Goal: Task Accomplishment & Management: Manage account settings

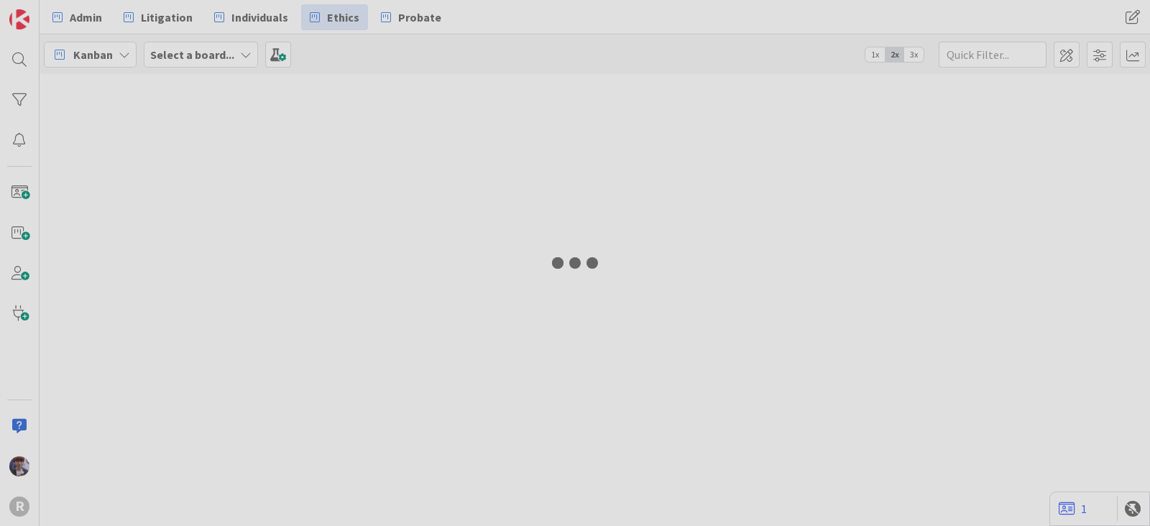
type input "run"
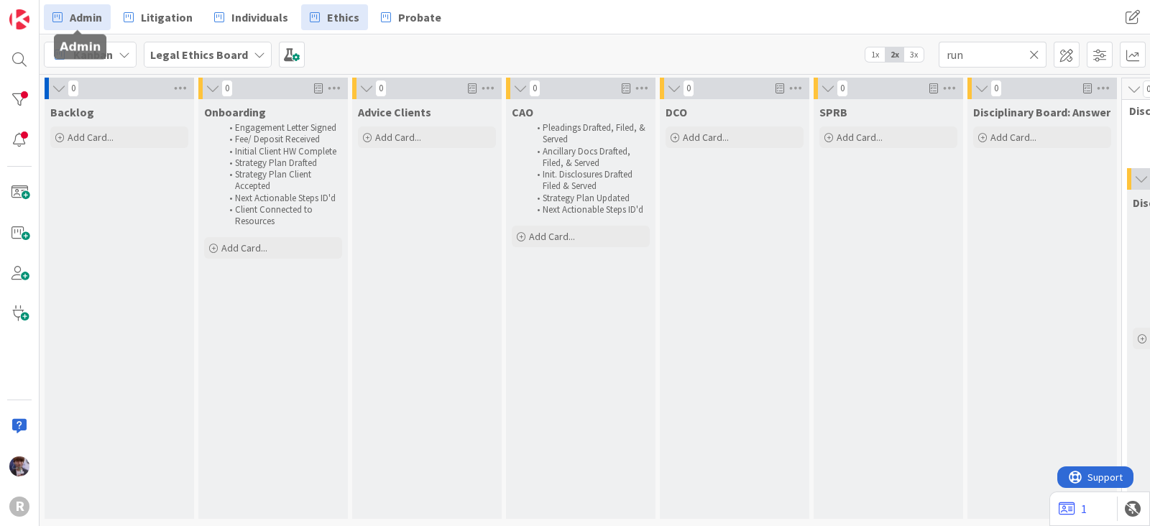
click at [97, 23] on span "Admin" at bounding box center [86, 17] width 32 height 17
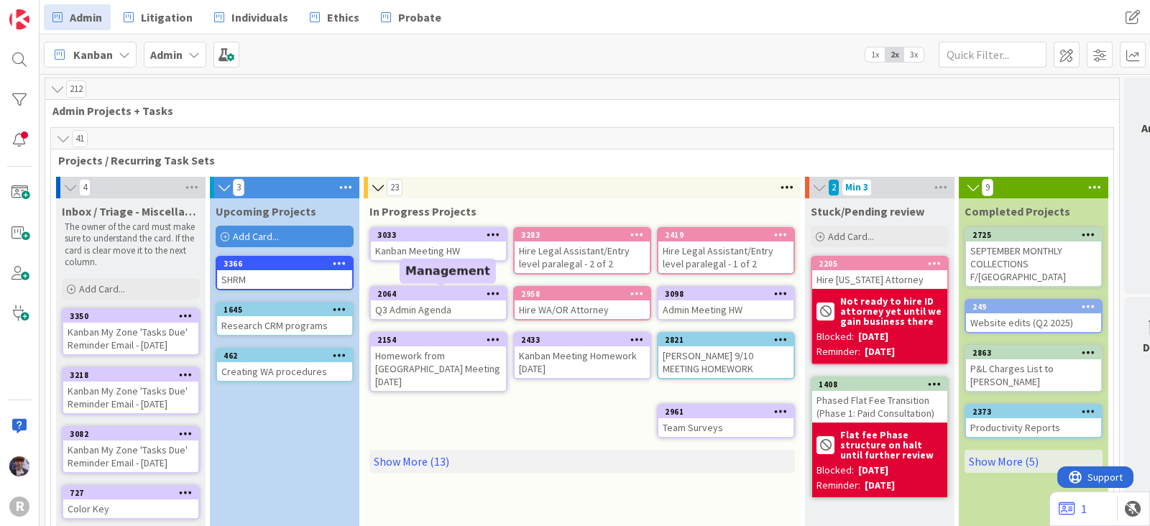
click at [441, 295] on div "2064" at bounding box center [442, 294] width 129 height 10
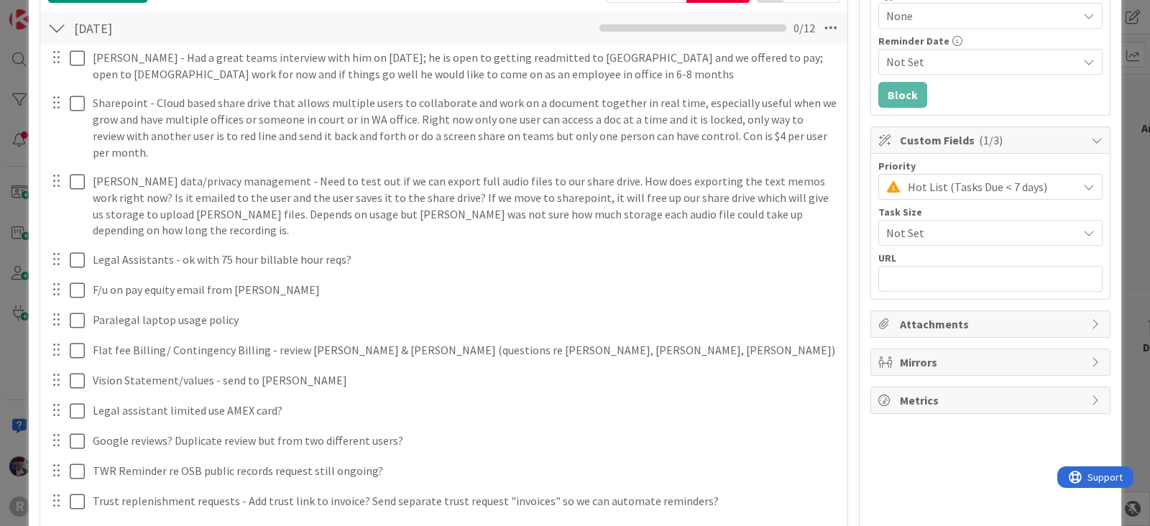
scroll to position [270, 0]
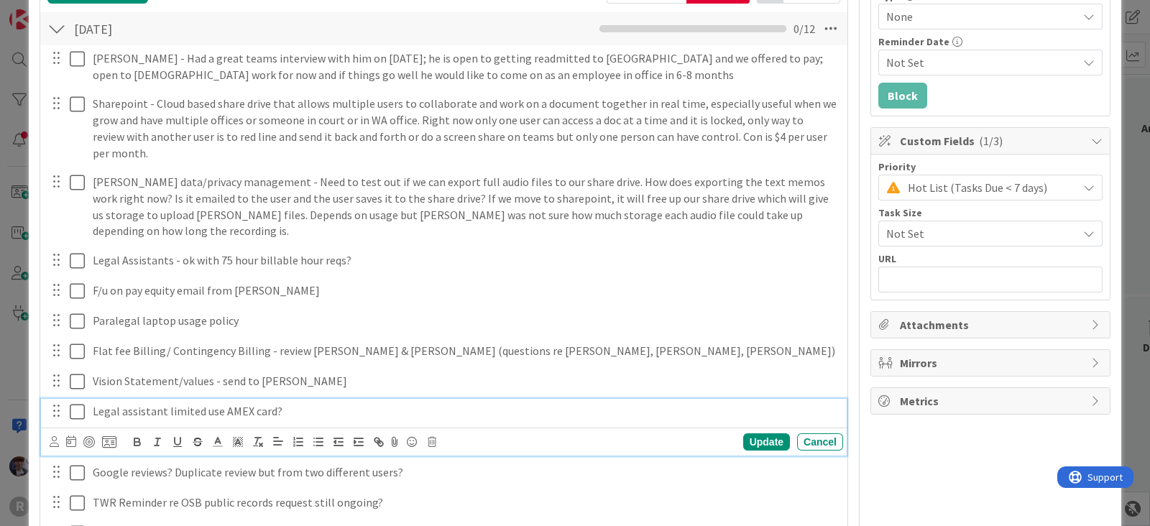
click at [285, 403] on p "Legal assistant limited use AMEX card?" at bounding box center [465, 411] width 745 height 17
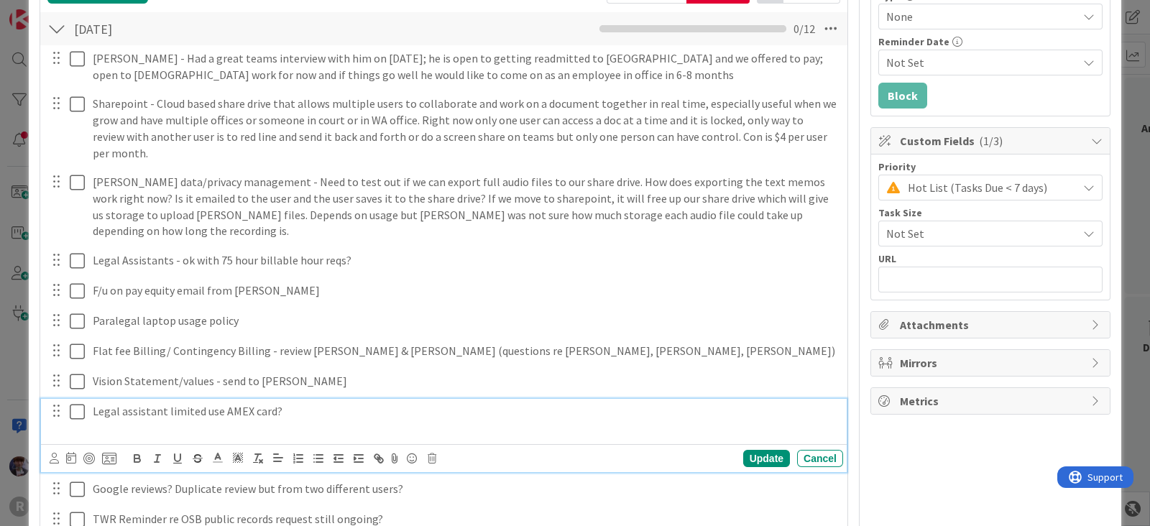
drag, startPoint x: 74, startPoint y: 395, endPoint x: 147, endPoint y: 393, distance: 73.4
click at [147, 399] on div "Legal assistant limited use AMEX card?" at bounding box center [445, 419] width 797 height 41
click at [147, 403] on p "Legal assistant limited use AMEX card?" at bounding box center [465, 411] width 745 height 17
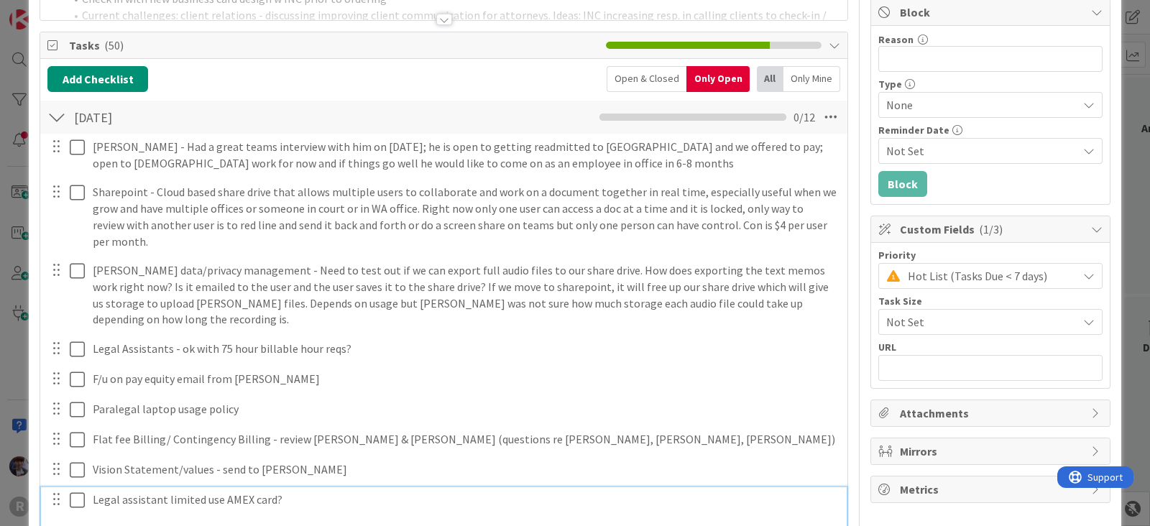
scroll to position [180, 0]
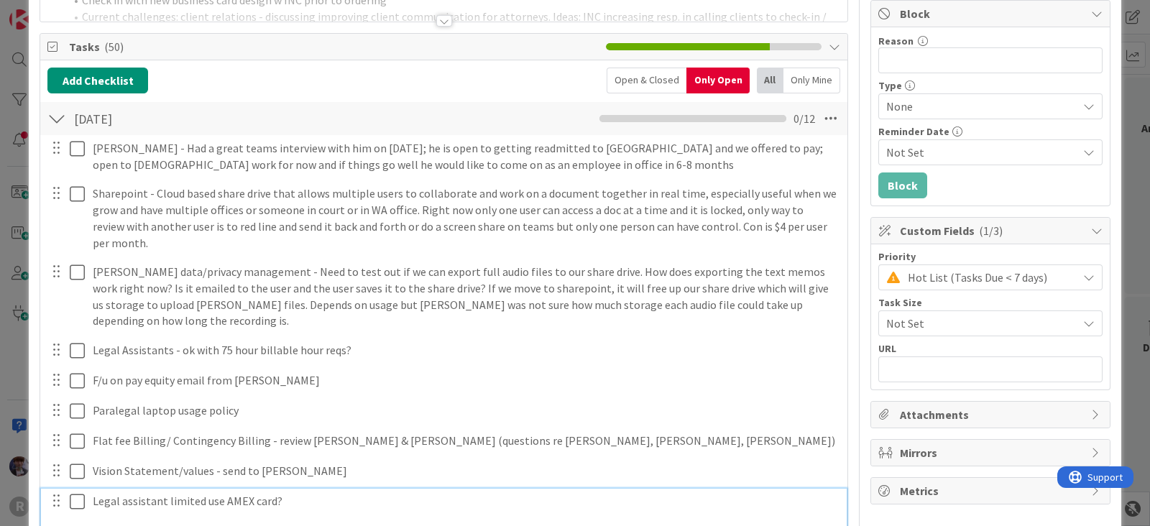
click at [137, 493] on p "Legal assistant limited use AMEX card?" at bounding box center [465, 501] width 745 height 17
click at [134, 510] on p at bounding box center [465, 518] width 745 height 17
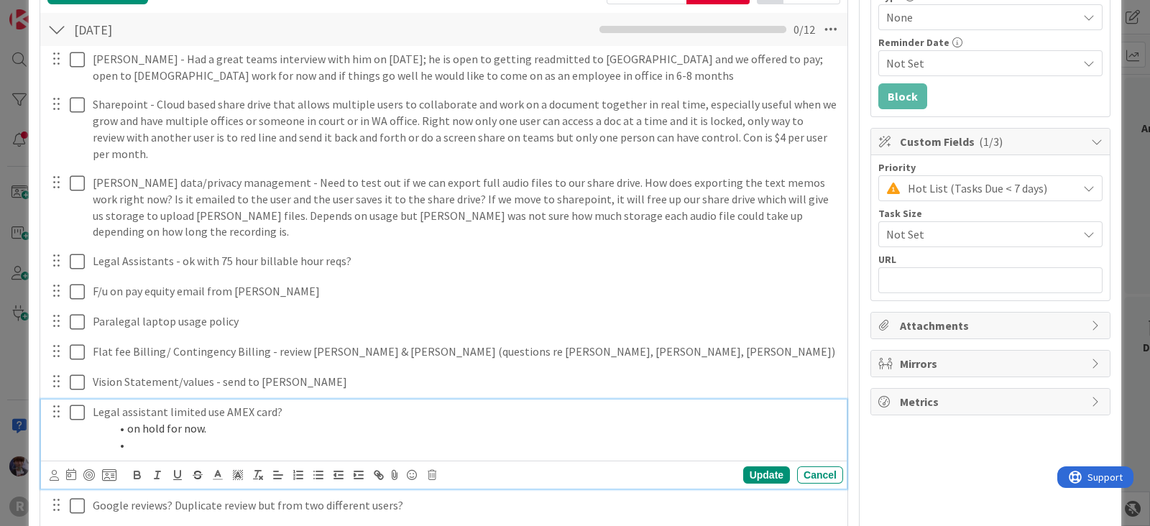
scroll to position [270, 0]
click at [74, 403] on icon at bounding box center [77, 411] width 15 height 17
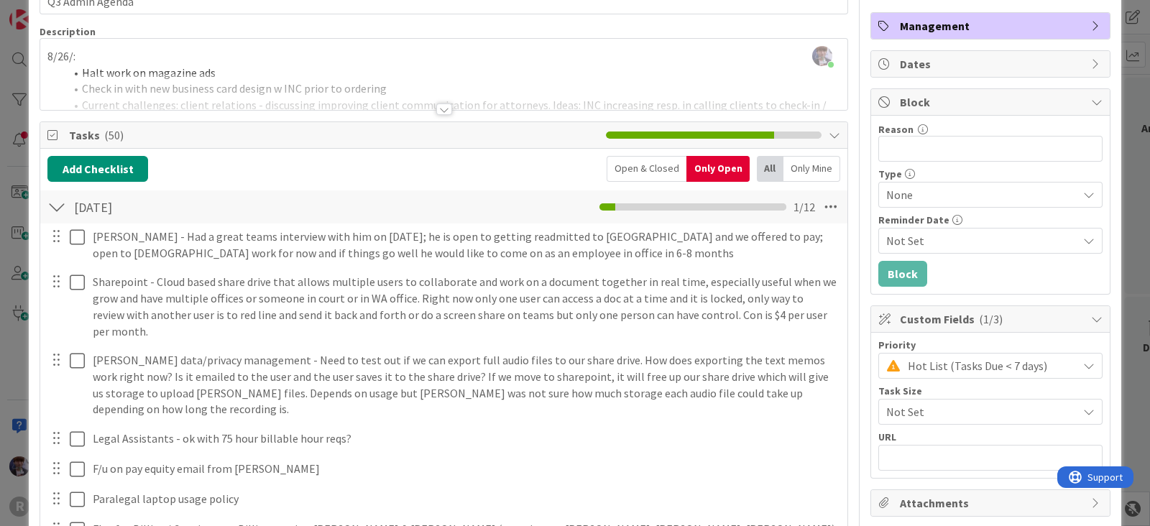
scroll to position [90, 0]
click at [629, 173] on div "Open & Closed" at bounding box center [647, 170] width 80 height 26
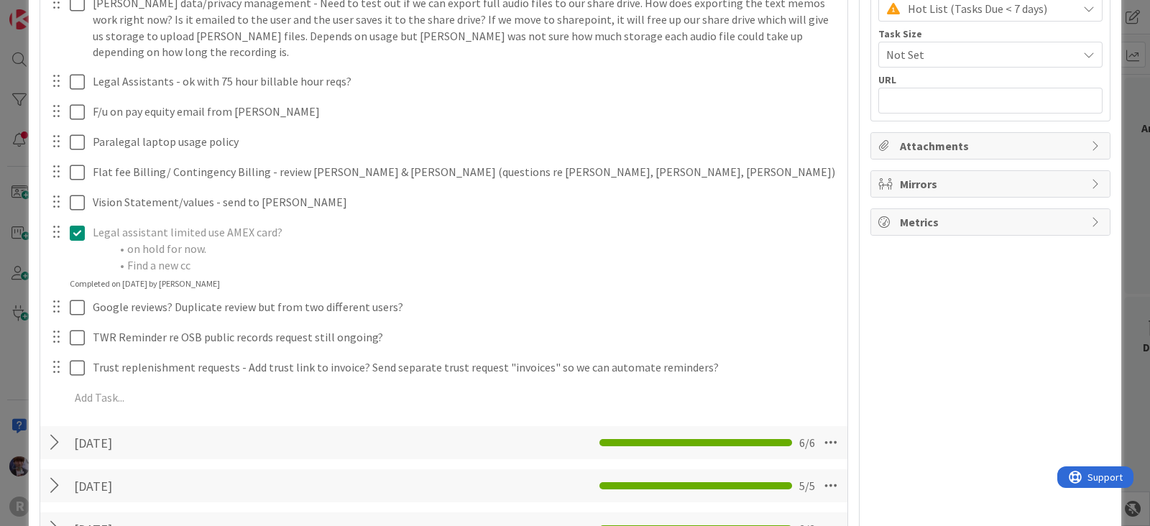
scroll to position [449, 0]
click at [221, 240] on li "on hold for now." at bounding box center [474, 248] width 728 height 17
click at [79, 224] on icon at bounding box center [77, 232] width 15 height 17
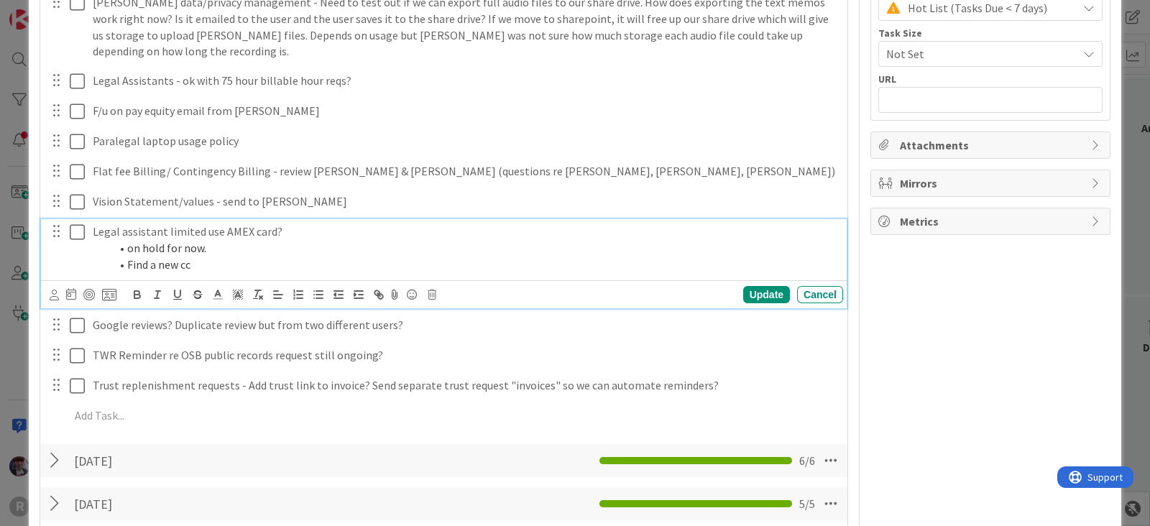
click at [194, 240] on li "on hold for now." at bounding box center [474, 248] width 728 height 17
click at [208, 257] on li "Find a new cc" at bounding box center [474, 265] width 728 height 17
click at [744, 286] on div "Update" at bounding box center [767, 294] width 47 height 17
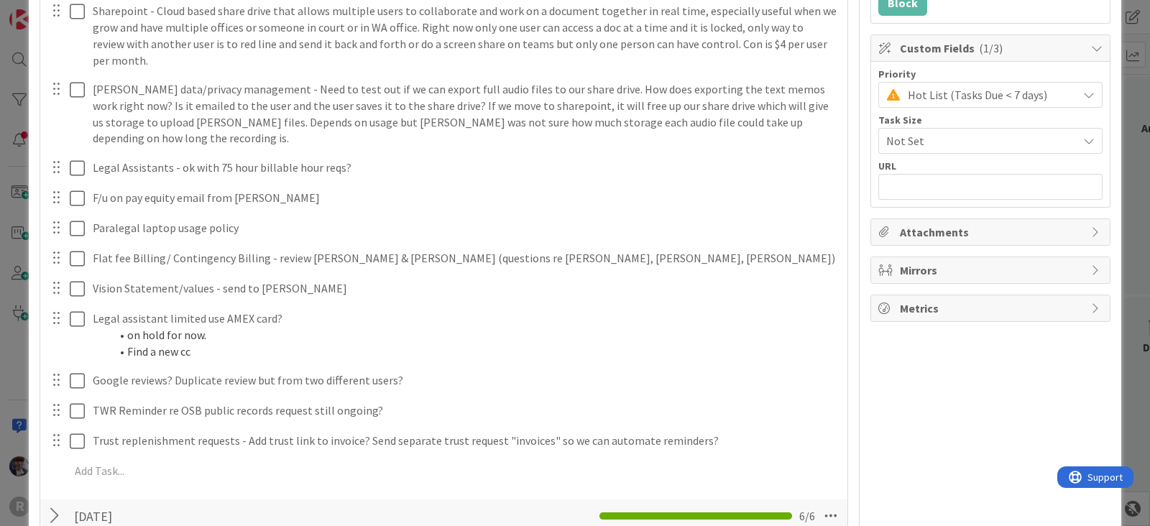
scroll to position [361, 0]
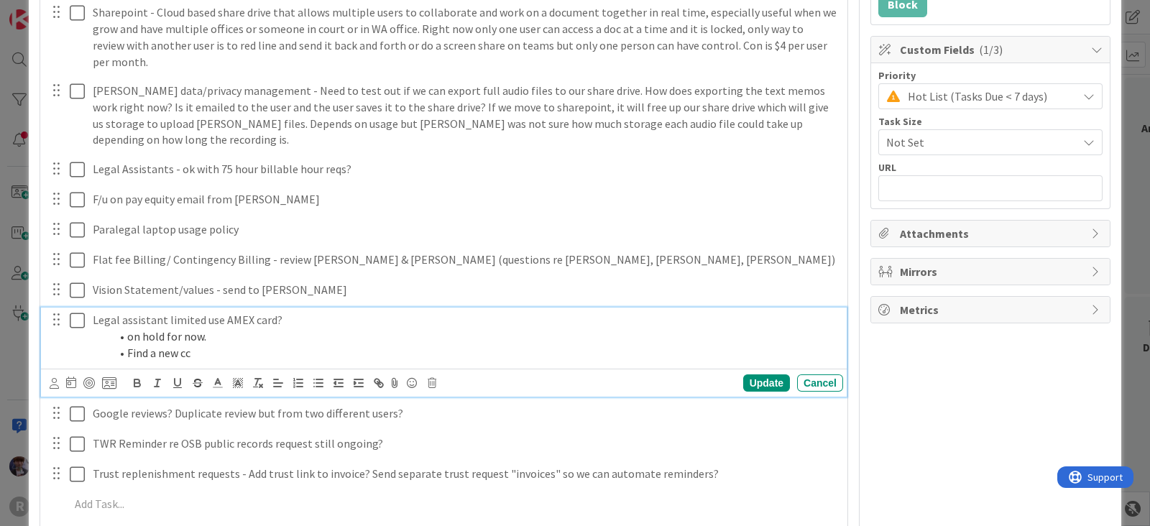
click at [83, 312] on icon at bounding box center [77, 320] width 15 height 17
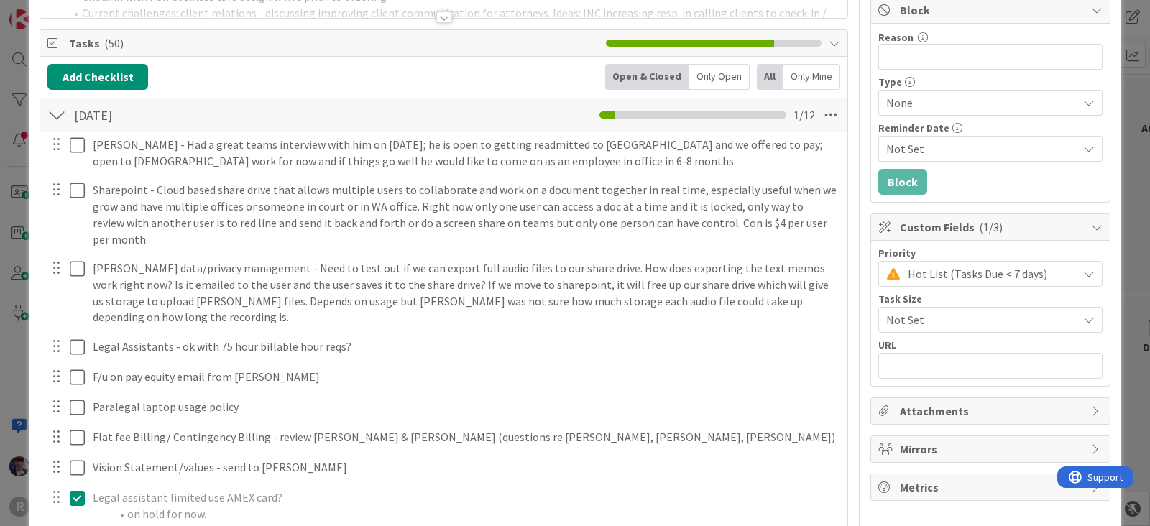
scroll to position [181, 0]
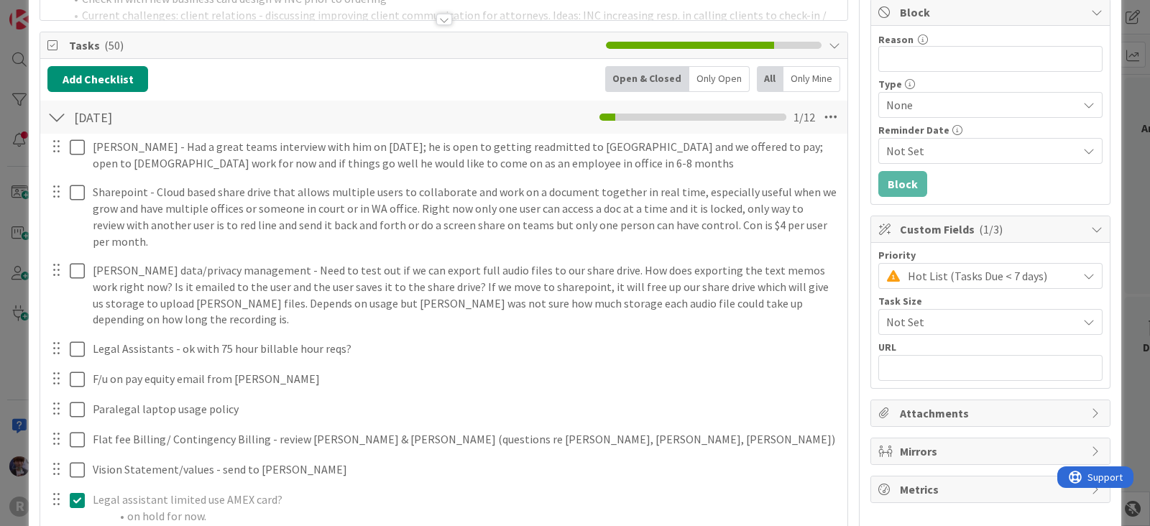
click at [706, 66] on div "Only Open" at bounding box center [720, 79] width 60 height 26
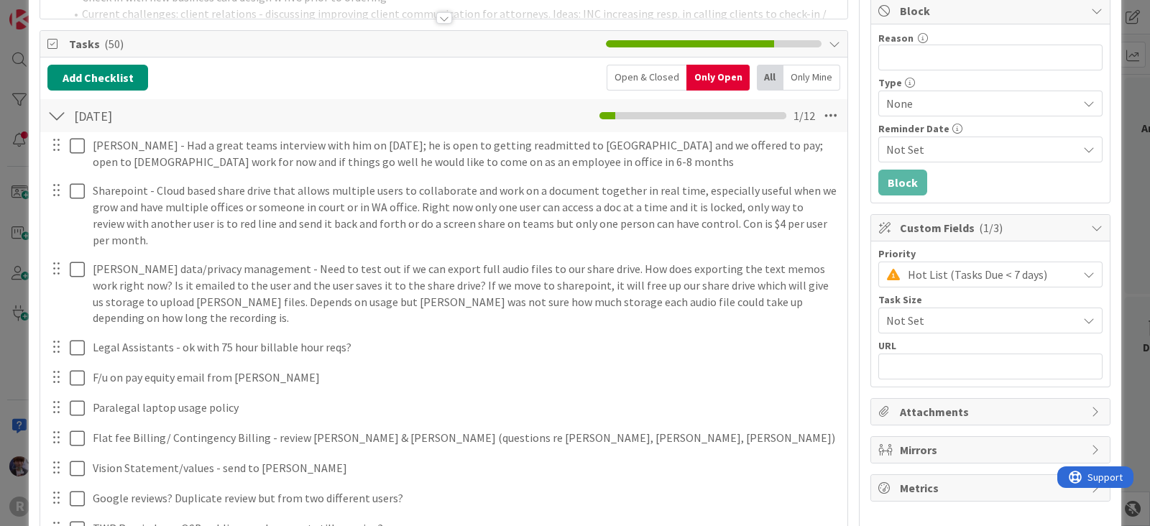
scroll to position [182, 0]
click at [662, 63] on div "Add Checklist Open & Closed Only Open All Only Mine Oct 15 Checklist Name 6 / 6…" at bounding box center [443, 467] width 807 height 818
click at [657, 78] on div "Open & Closed" at bounding box center [647, 78] width 80 height 26
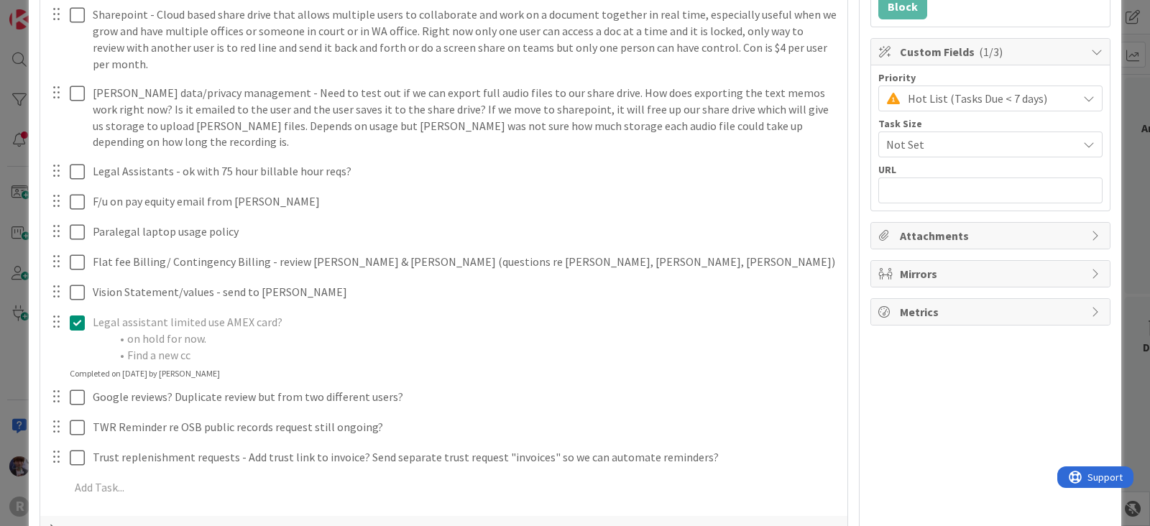
scroll to position [360, 0]
click at [216, 330] on li "on hold for now." at bounding box center [474, 338] width 728 height 17
click at [76, 314] on icon at bounding box center [77, 322] width 15 height 17
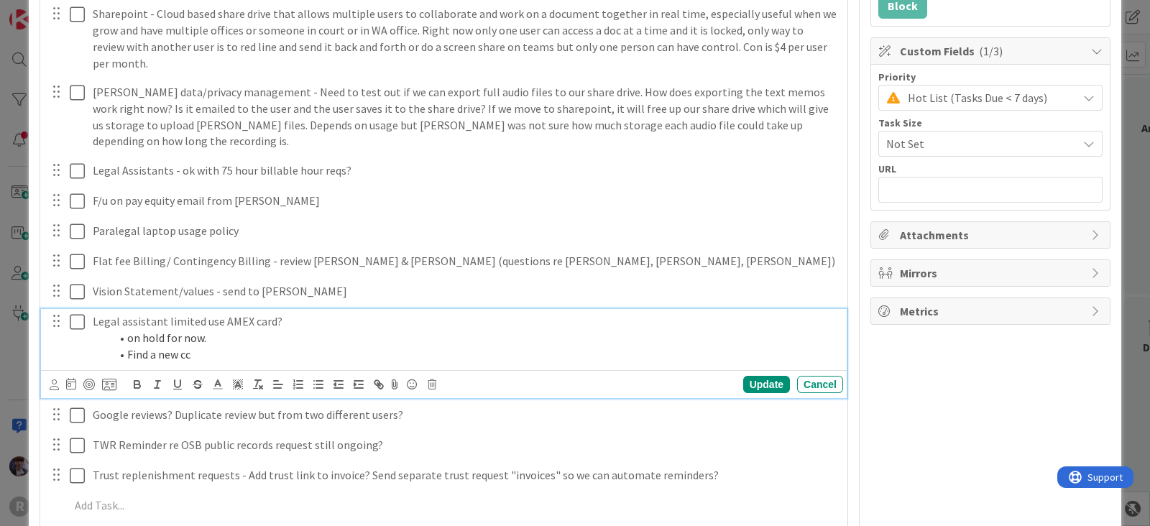
click at [191, 347] on li "Find a new cc" at bounding box center [474, 355] width 728 height 17
click at [115, 498] on p at bounding box center [454, 506] width 768 height 17
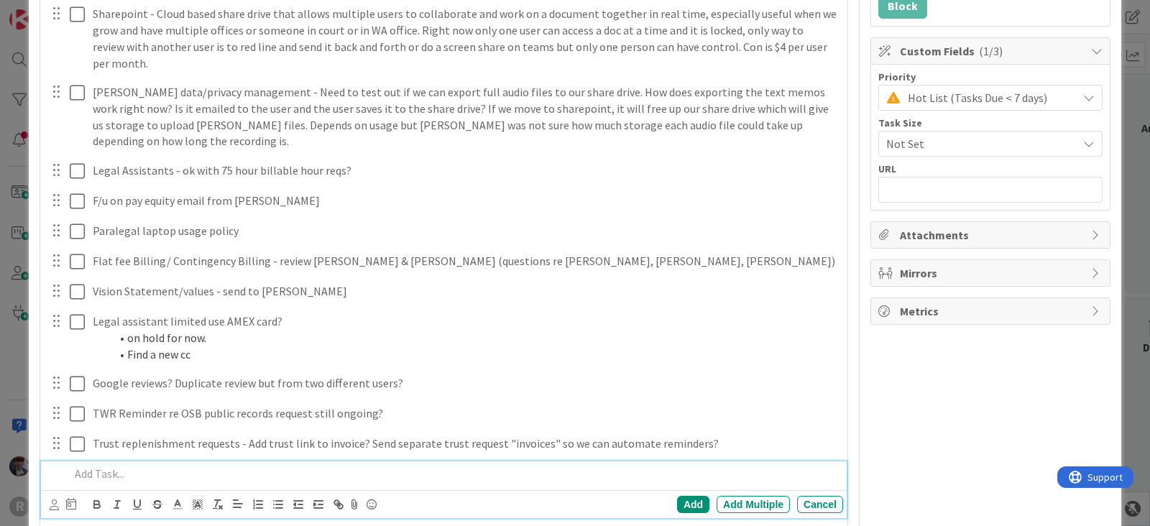
scroll to position [329, 0]
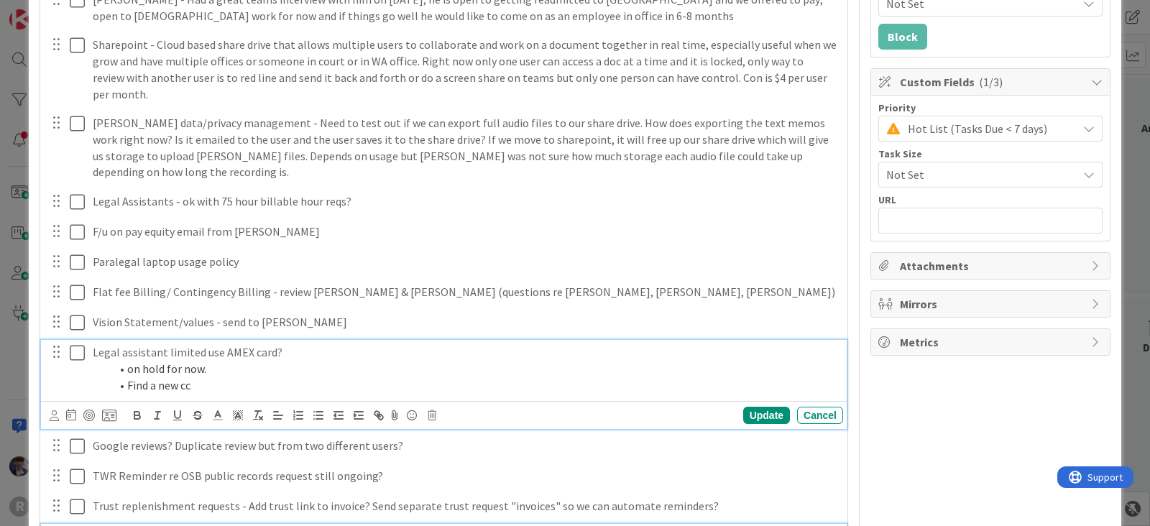
click at [205, 364] on div "Legal assistant limited use AMEX card? on hold for now. Find a new cc Update Ca…" at bounding box center [444, 384] width 806 height 89
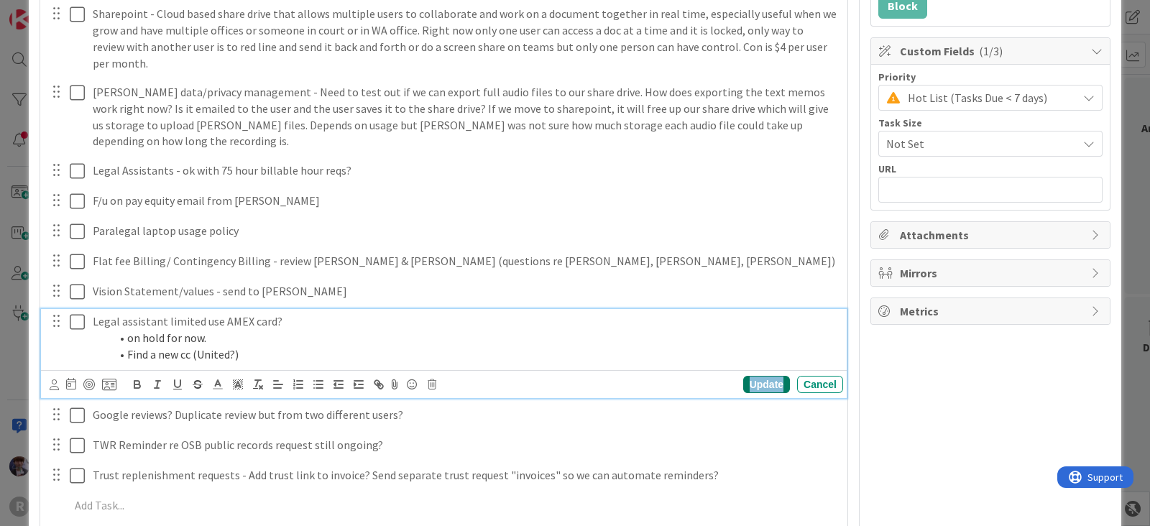
click at [744, 376] on div "Update" at bounding box center [767, 384] width 47 height 17
click at [76, 314] on icon at bounding box center [77, 322] width 15 height 17
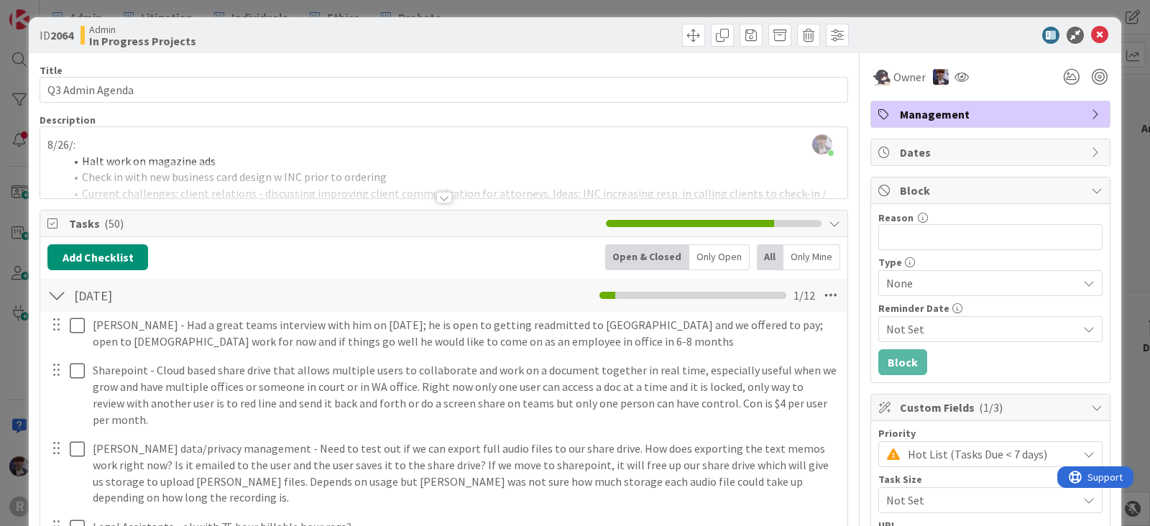
scroll to position [2, 0]
click at [700, 257] on div "Only Open" at bounding box center [720, 258] width 60 height 26
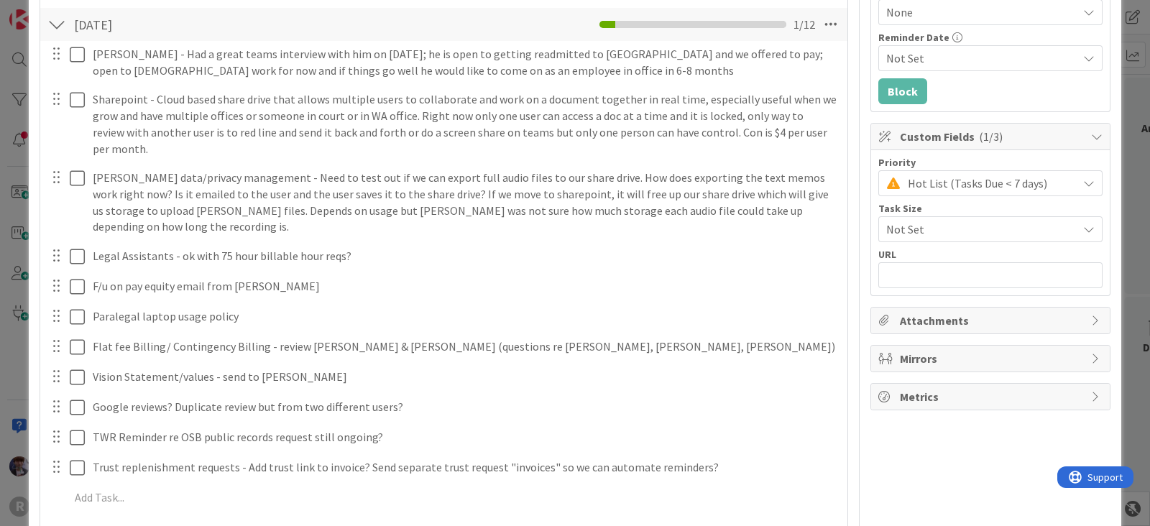
scroll to position [272, 0]
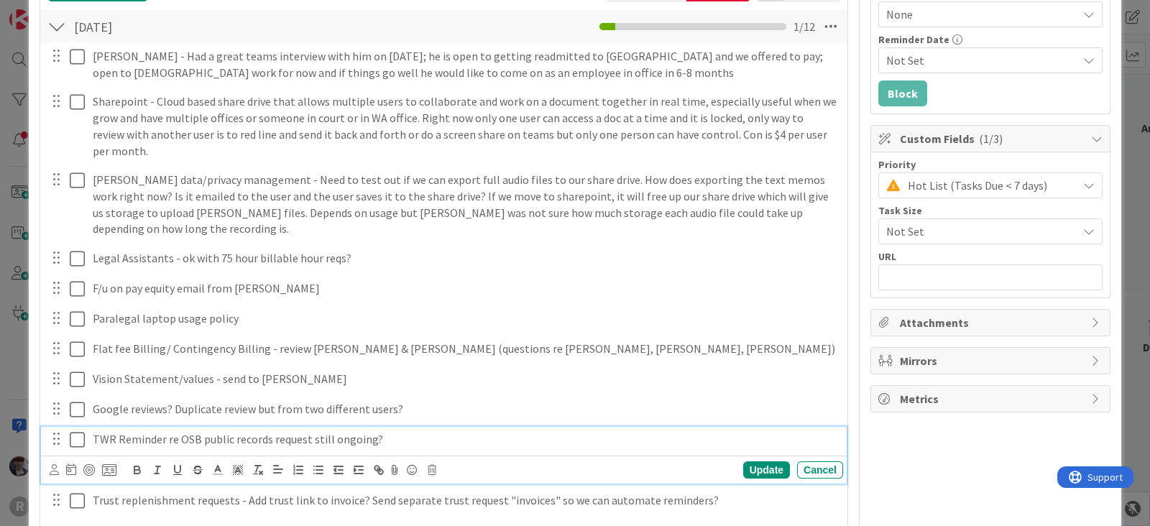
click at [83, 431] on icon at bounding box center [77, 439] width 15 height 17
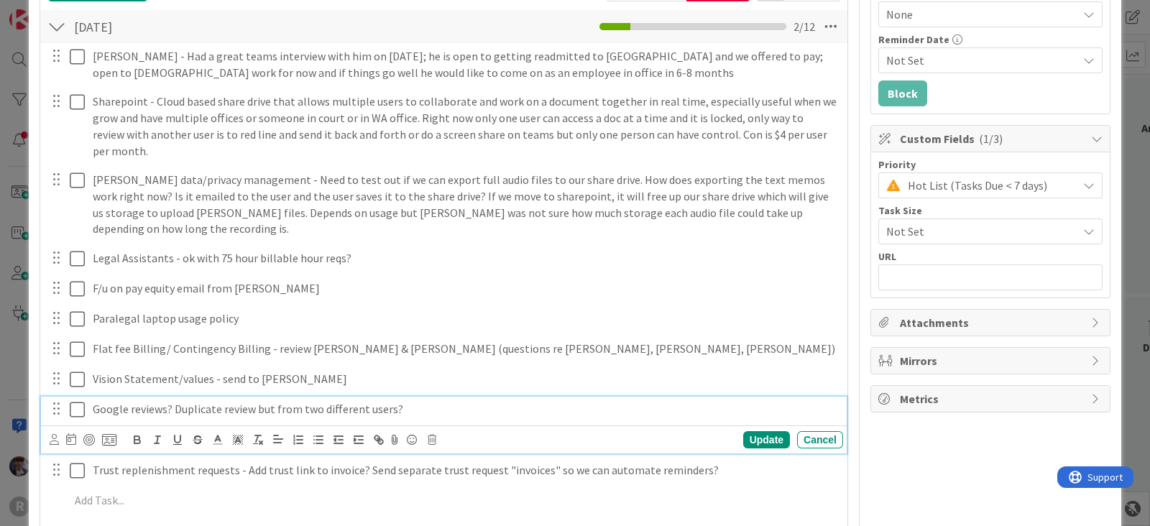
click at [76, 401] on icon at bounding box center [77, 409] width 15 height 17
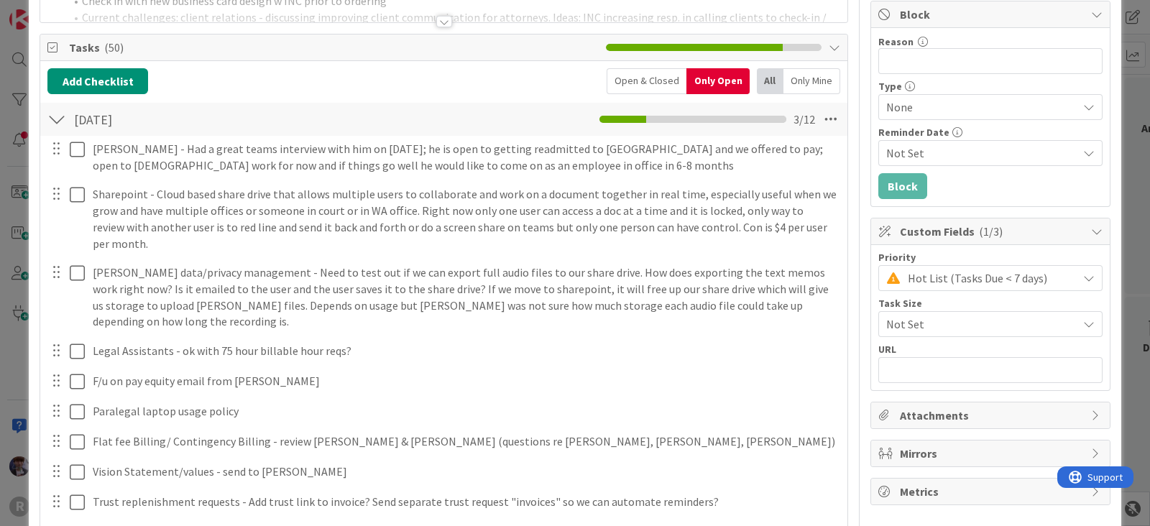
scroll to position [180, 0]
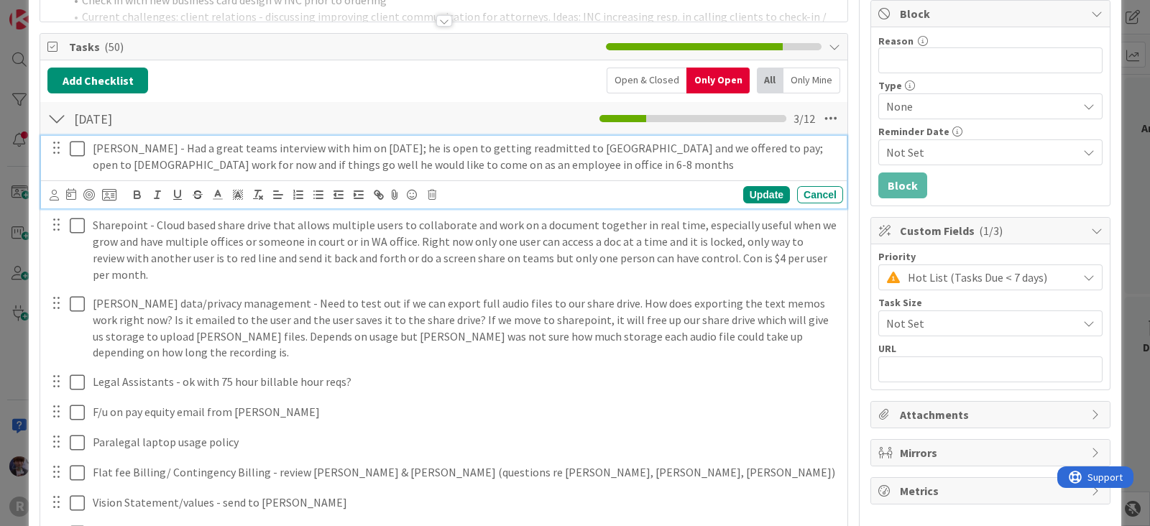
click at [76, 147] on icon at bounding box center [77, 148] width 15 height 17
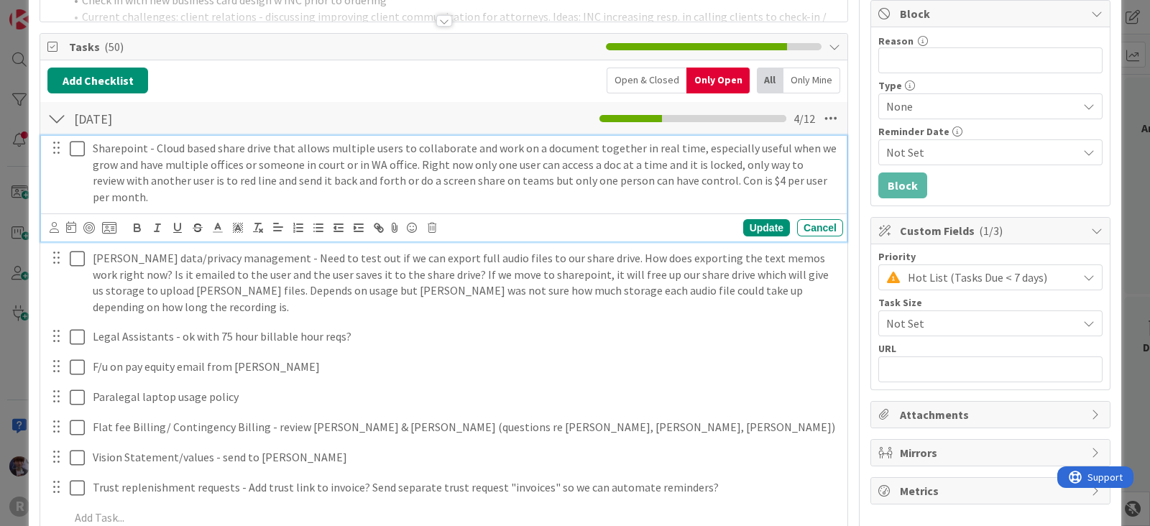
click at [152, 201] on p "Sharepoint - Cloud based share drive that allows multiple users to collaborate …" at bounding box center [465, 172] width 745 height 65
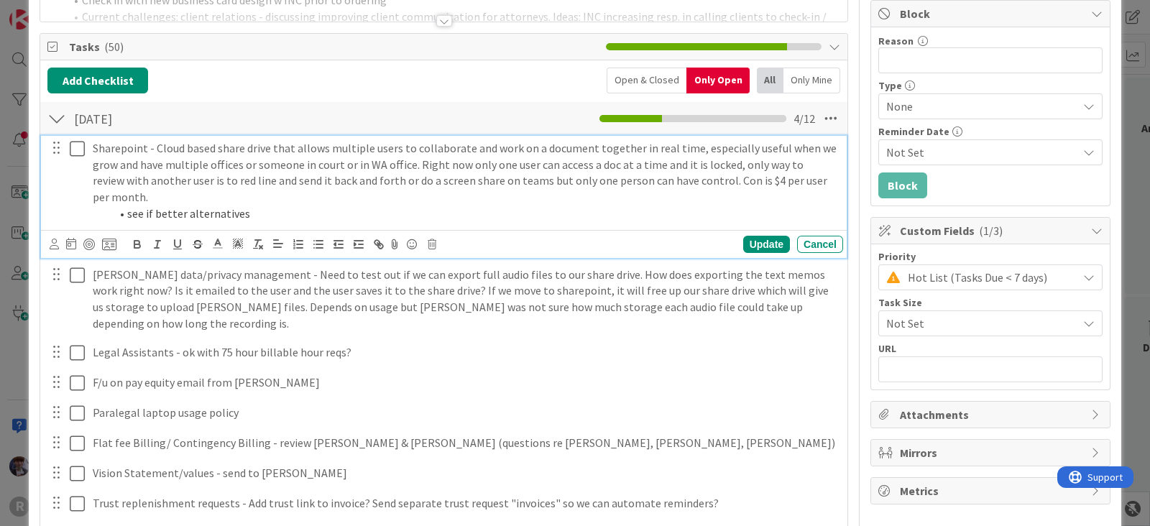
click at [79, 148] on icon at bounding box center [77, 148] width 15 height 17
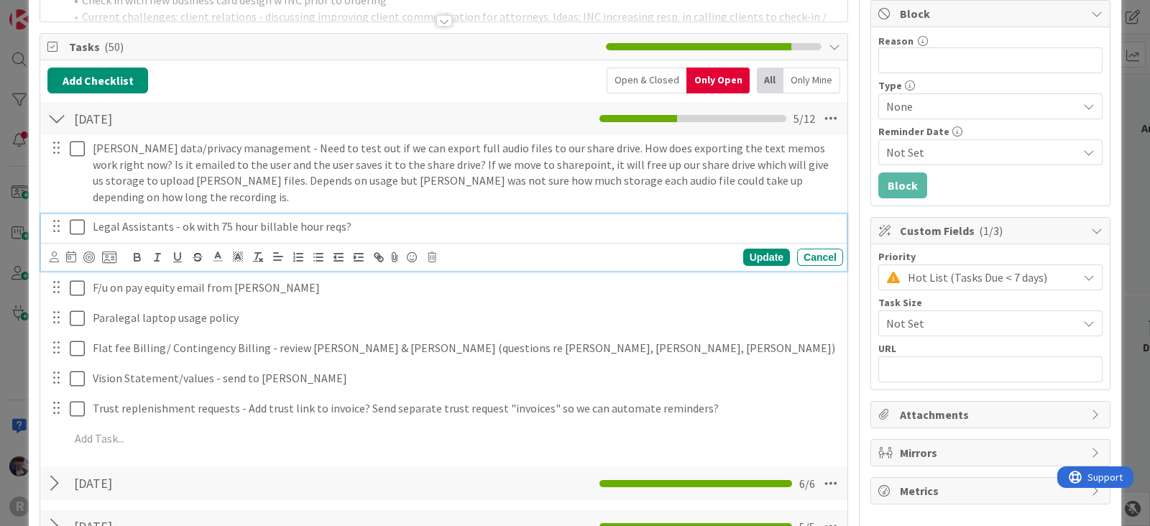
click at [356, 219] on p "Legal Assistants - ok with 75 hour billable hour reqs?" at bounding box center [465, 227] width 745 height 17
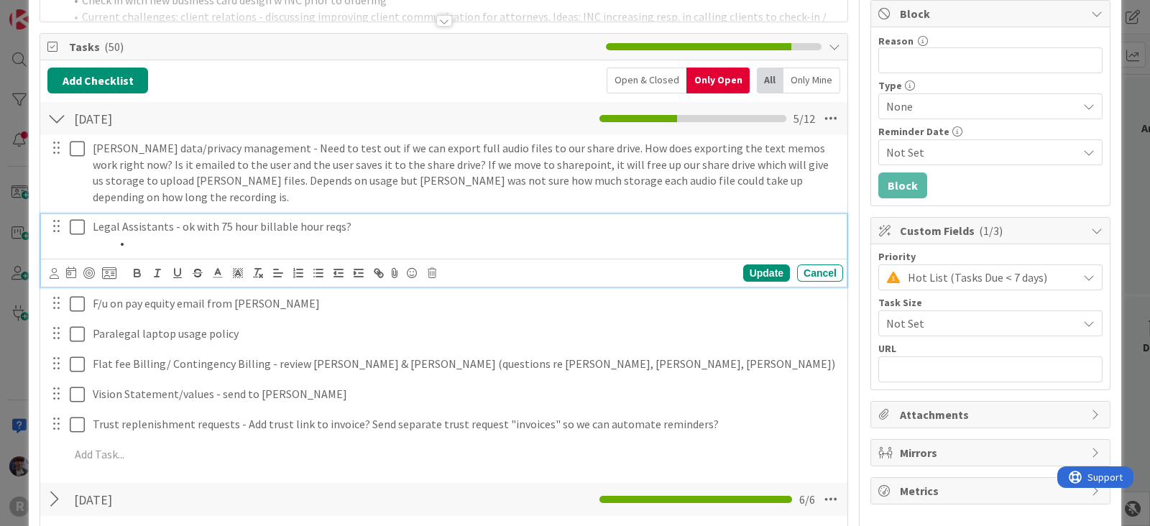
click at [167, 235] on li at bounding box center [474, 243] width 728 height 17
click at [763, 265] on div "Update" at bounding box center [767, 273] width 47 height 17
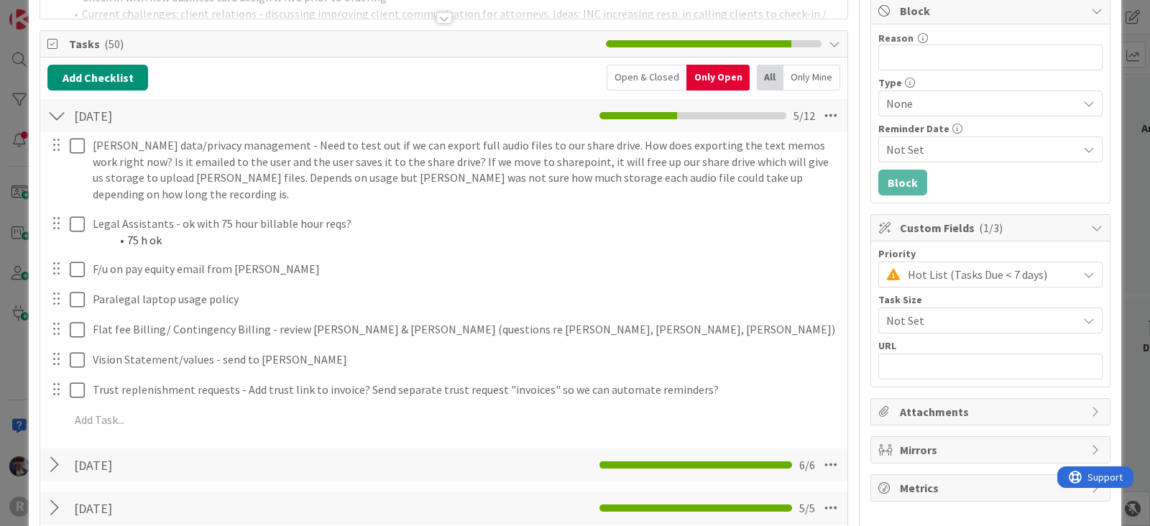
scroll to position [182, 0]
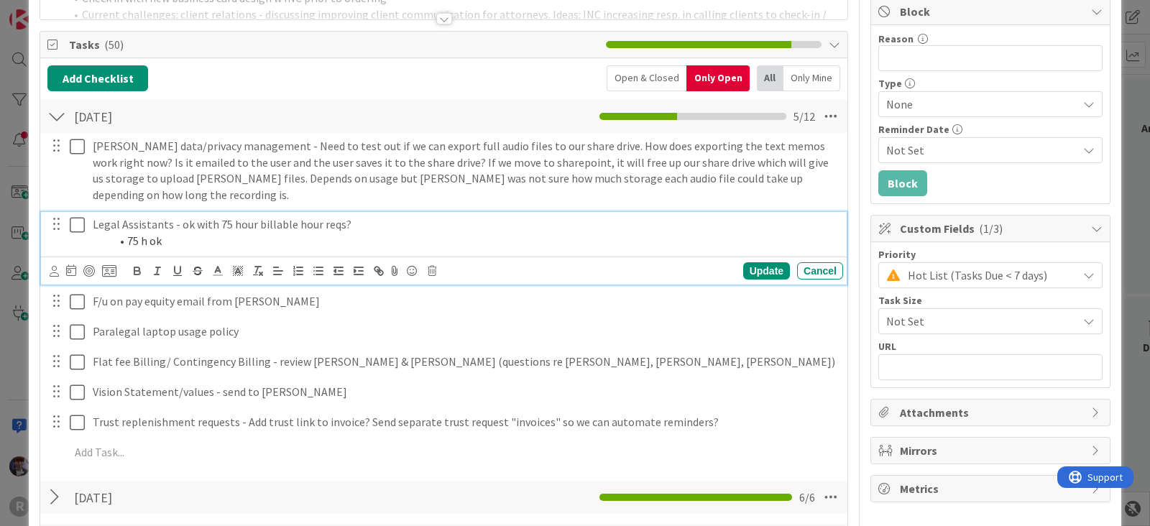
click at [79, 216] on icon at bounding box center [77, 224] width 15 height 17
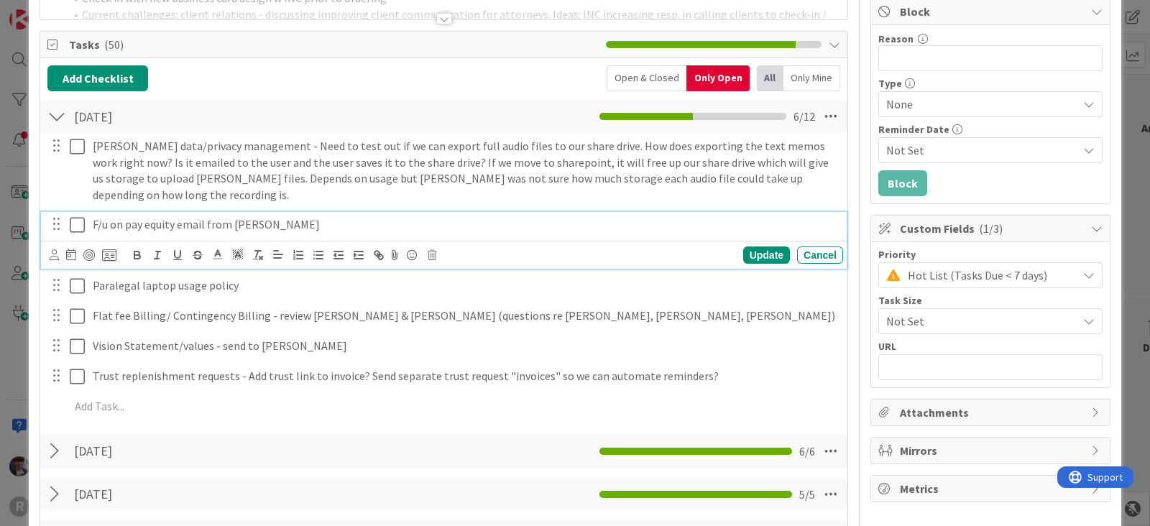
click at [78, 216] on icon at bounding box center [77, 224] width 15 height 17
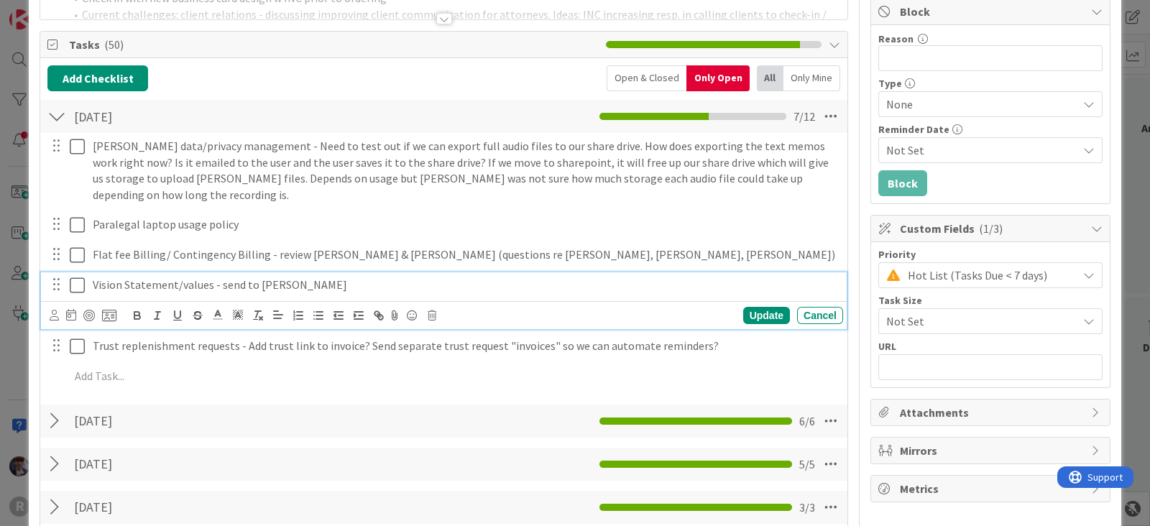
click at [302, 277] on p "Vision Statement/values - send to Teresa" at bounding box center [465, 285] width 745 height 17
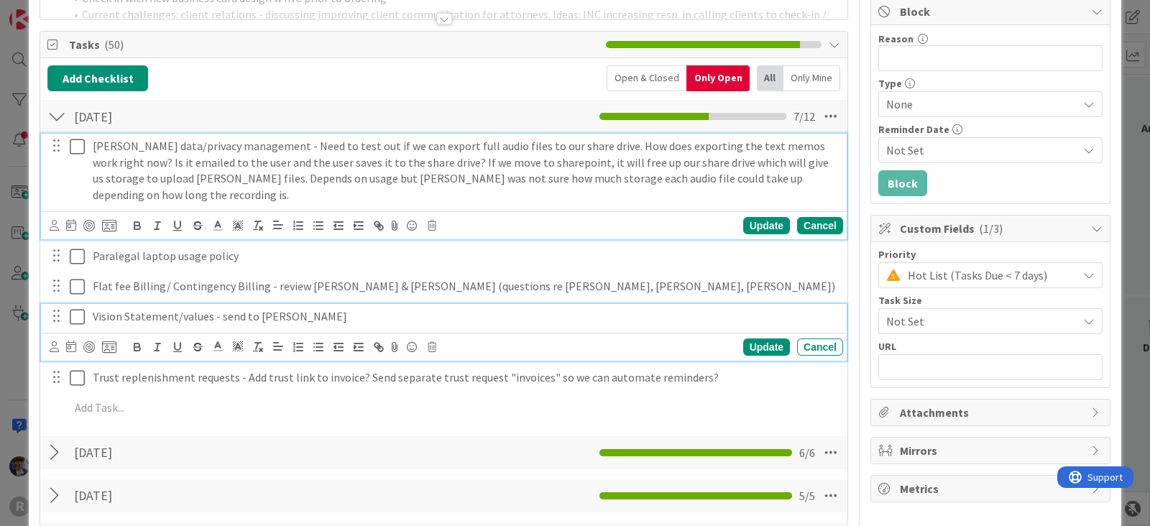
click at [824, 179] on div "Plaud data/privacy management - Need to test out if we can export full audio fi…" at bounding box center [444, 187] width 806 height 106
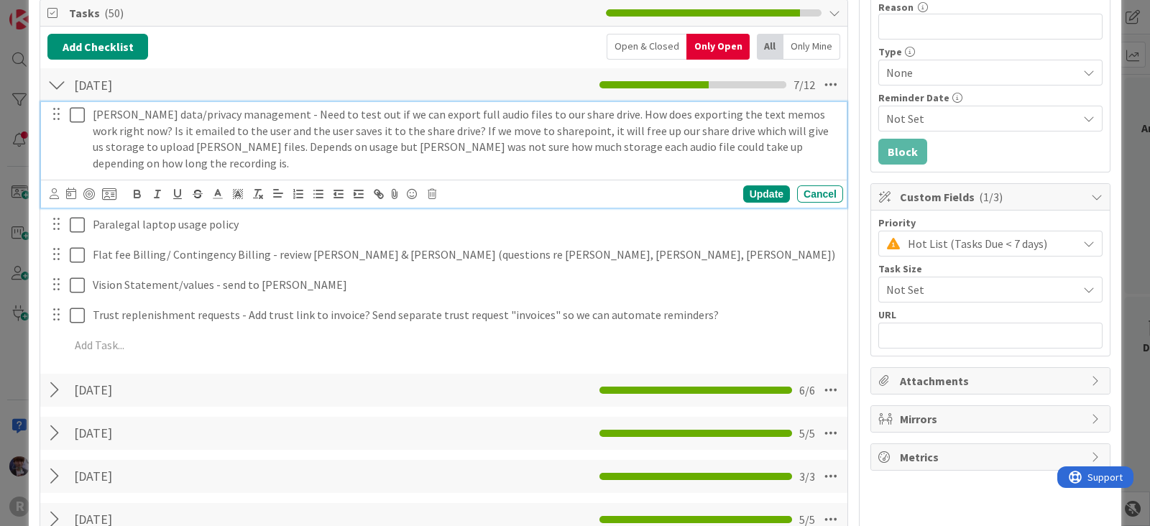
click at [822, 142] on p "Plaud data/privacy management - Need to test out if we can export full audio fi…" at bounding box center [465, 138] width 745 height 65
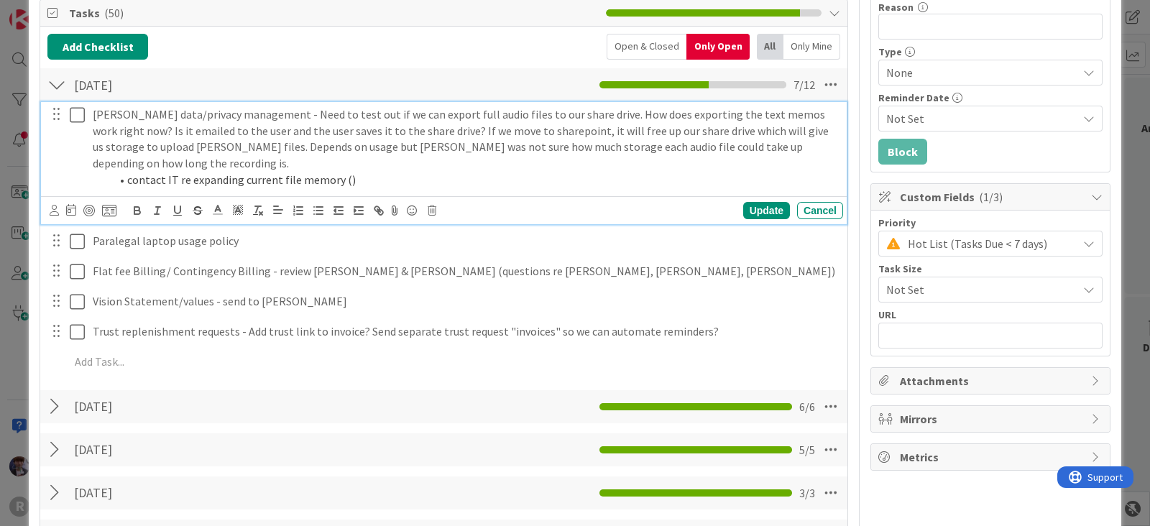
drag, startPoint x: 821, startPoint y: 142, endPoint x: 262, endPoint y: 153, distance: 559.5
click at [262, 172] on li "contact IT re expanding current file memory ()" at bounding box center [474, 180] width 728 height 17
click at [344, 172] on li "contact IT re expanding current file memory ()" at bounding box center [474, 180] width 728 height 17
click at [78, 113] on icon at bounding box center [77, 114] width 15 height 17
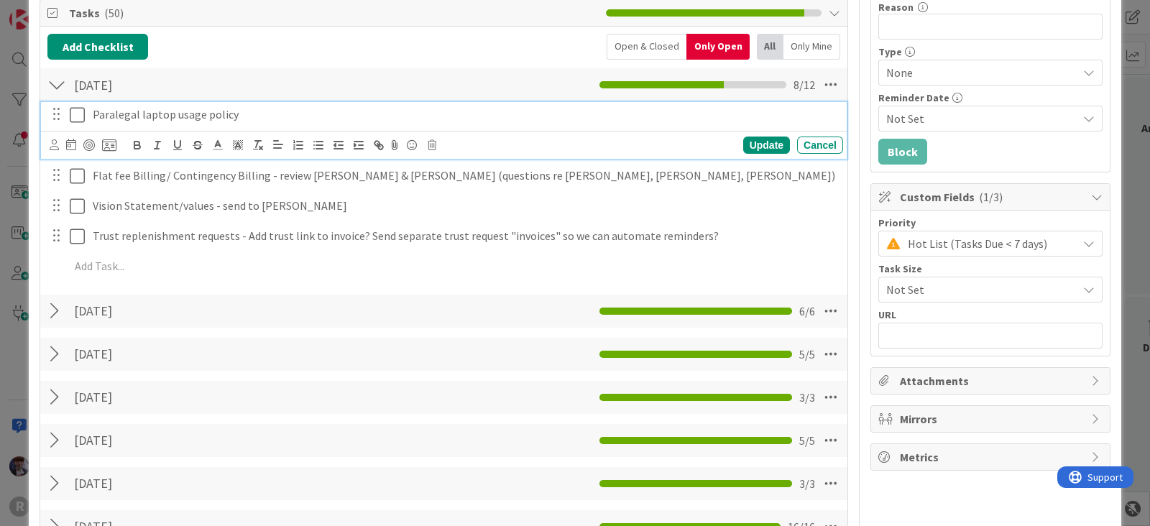
click at [385, 115] on p "Paralegal laptop usage policy" at bounding box center [465, 114] width 745 height 17
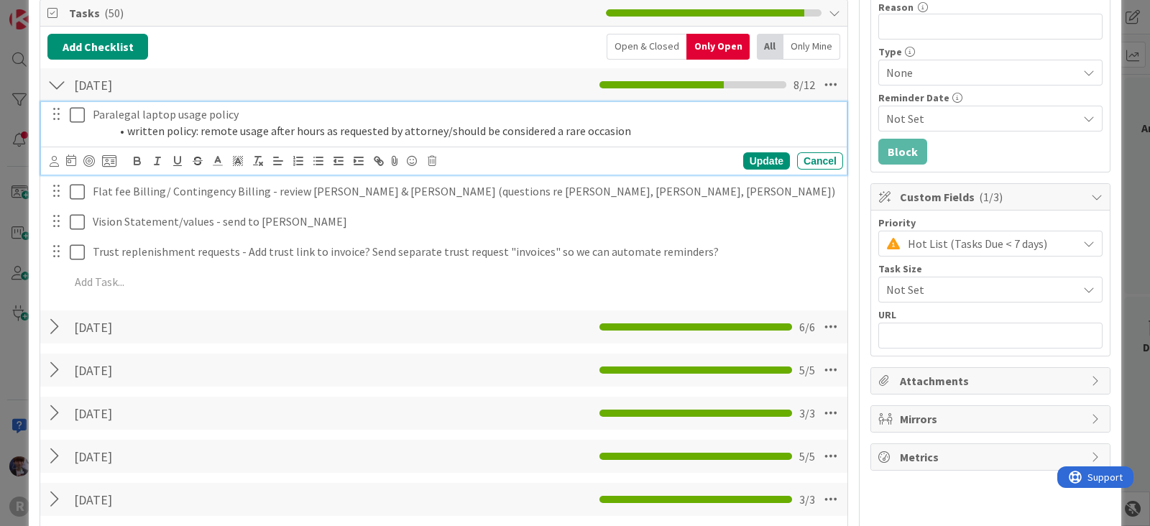
click at [631, 137] on li "written policy: remote usage after hours as requested by attorney/should be con…" at bounding box center [474, 131] width 728 height 17
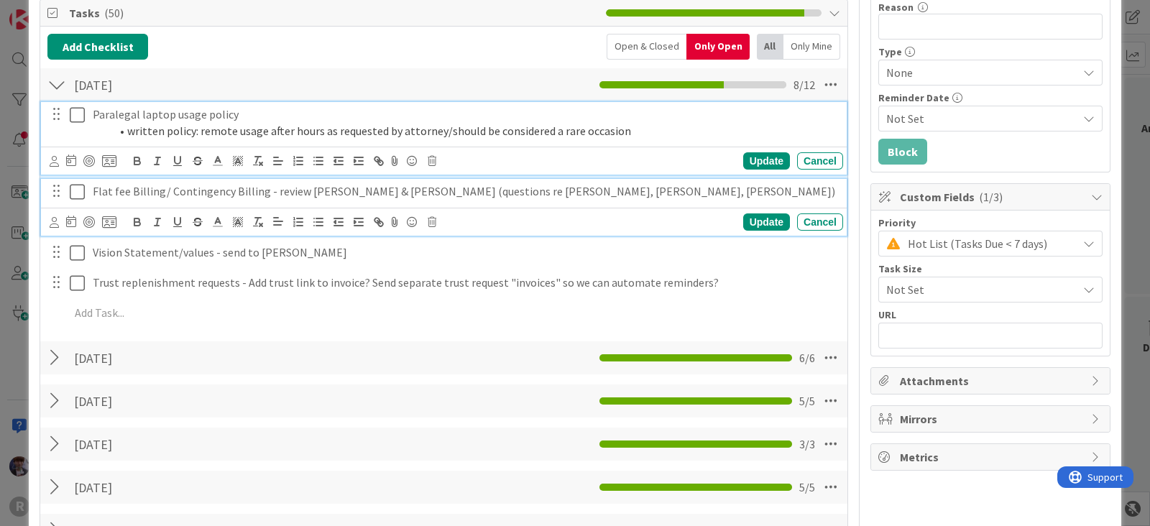
click at [257, 198] on div "Flat fee Billing/ Contingency Billing - review Sifri & Fuller (questions re Lem…" at bounding box center [465, 191] width 756 height 25
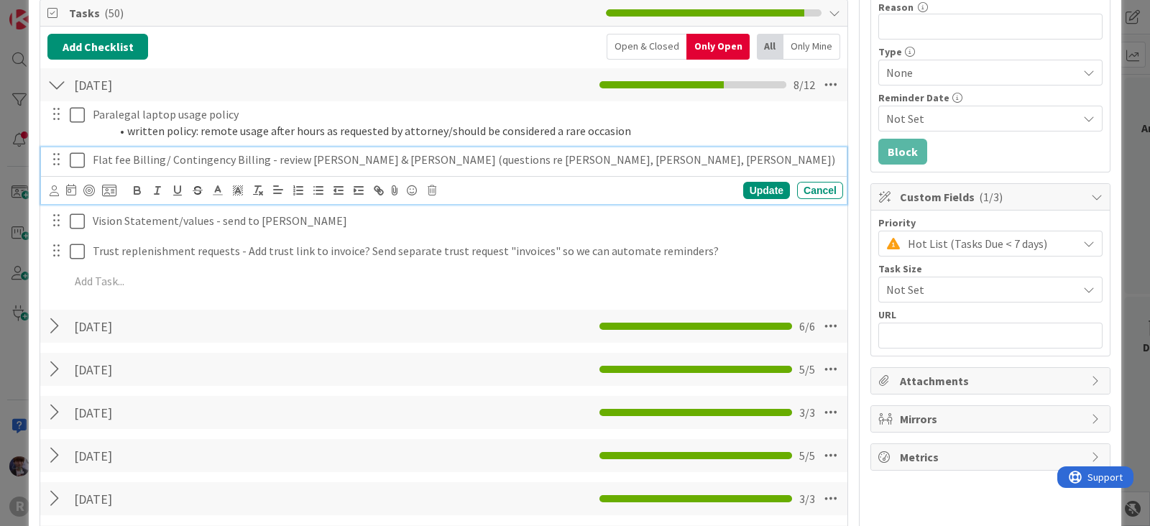
scroll to position [182, 0]
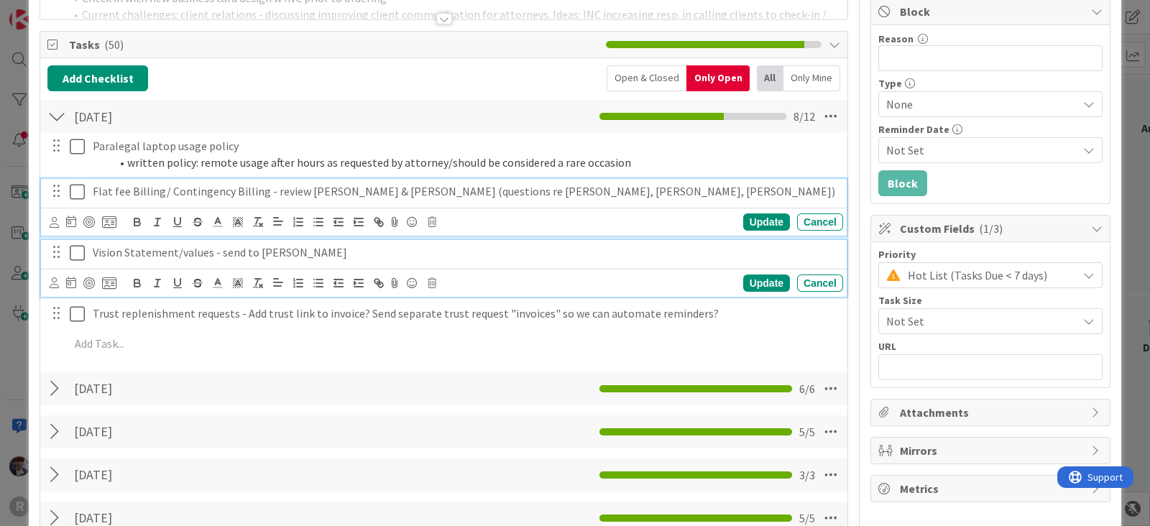
click at [347, 263] on div "Vision Statement/values - send to Teresa" at bounding box center [465, 252] width 756 height 25
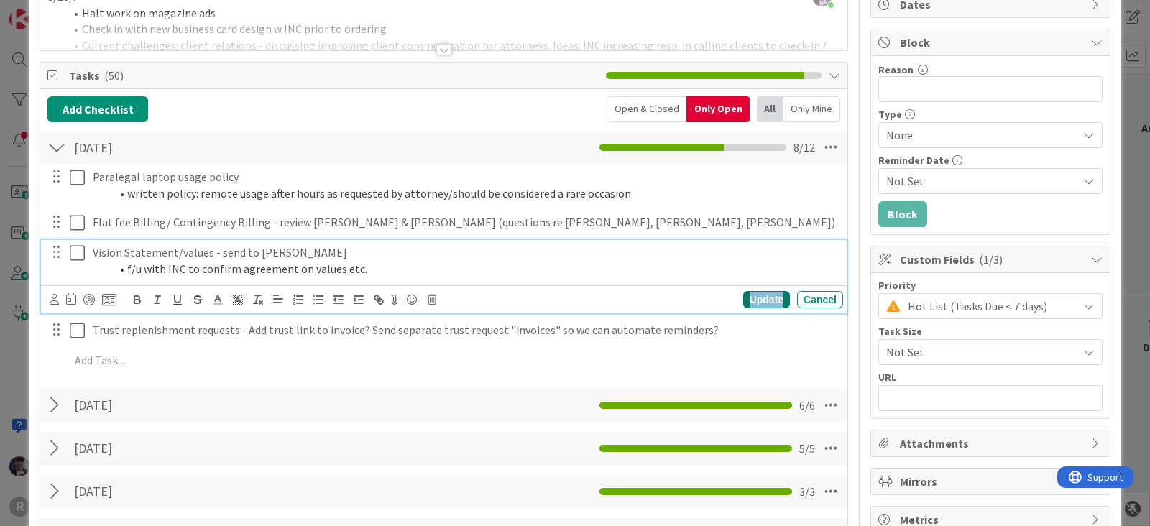
click at [744, 296] on div "Update" at bounding box center [767, 299] width 47 height 17
click at [70, 252] on icon at bounding box center [77, 252] width 15 height 17
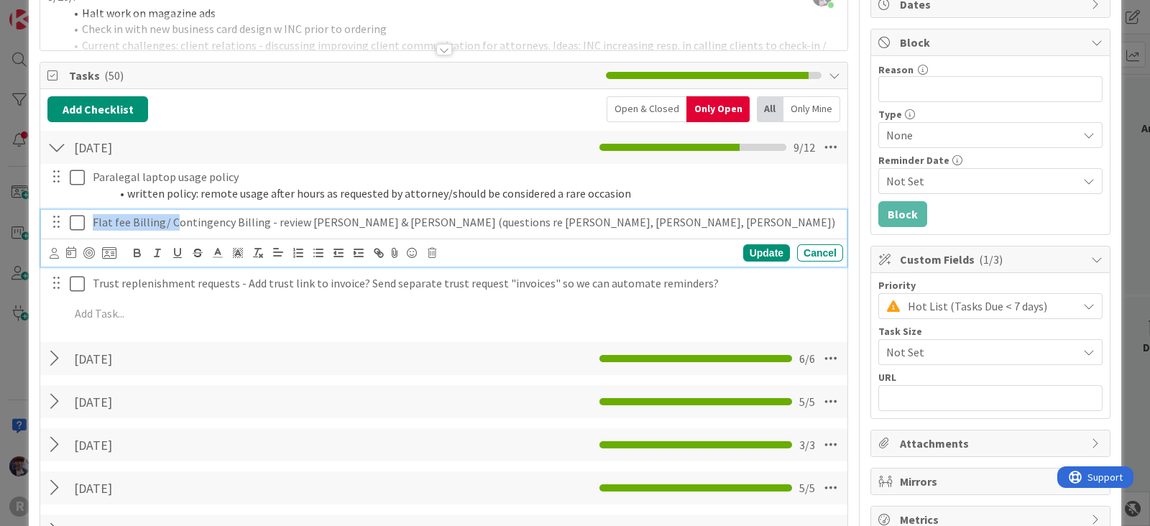
drag, startPoint x: 172, startPoint y: 219, endPoint x: 69, endPoint y: 216, distance: 102.8
click at [69, 216] on div "Flat fee Billing/ Contingency Billing - review Sifri & Fuller (questions re Lem…" at bounding box center [445, 222] width 797 height 25
click at [745, 253] on div "Update" at bounding box center [767, 252] width 47 height 17
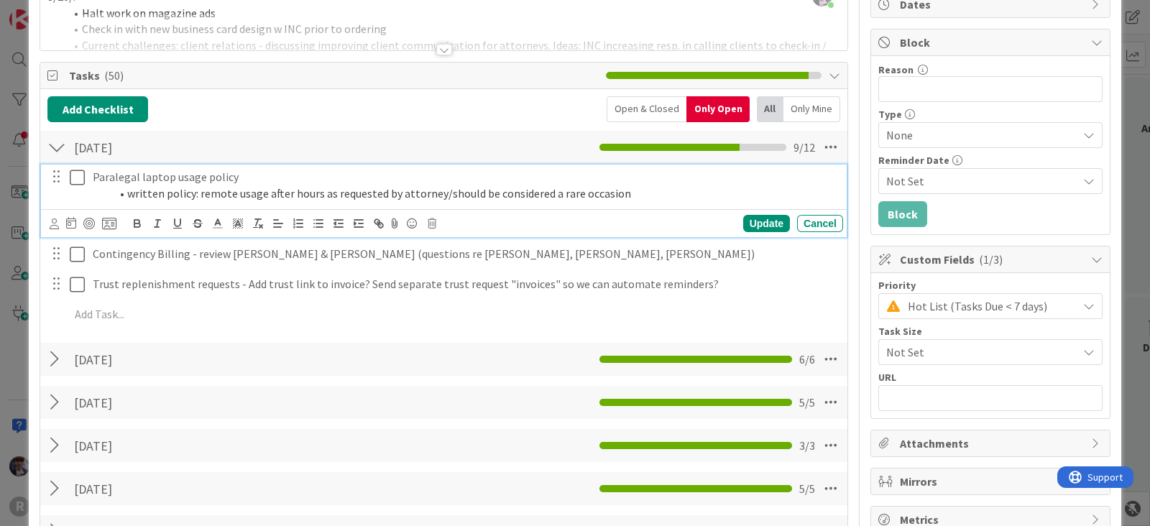
click at [82, 175] on icon at bounding box center [77, 177] width 15 height 17
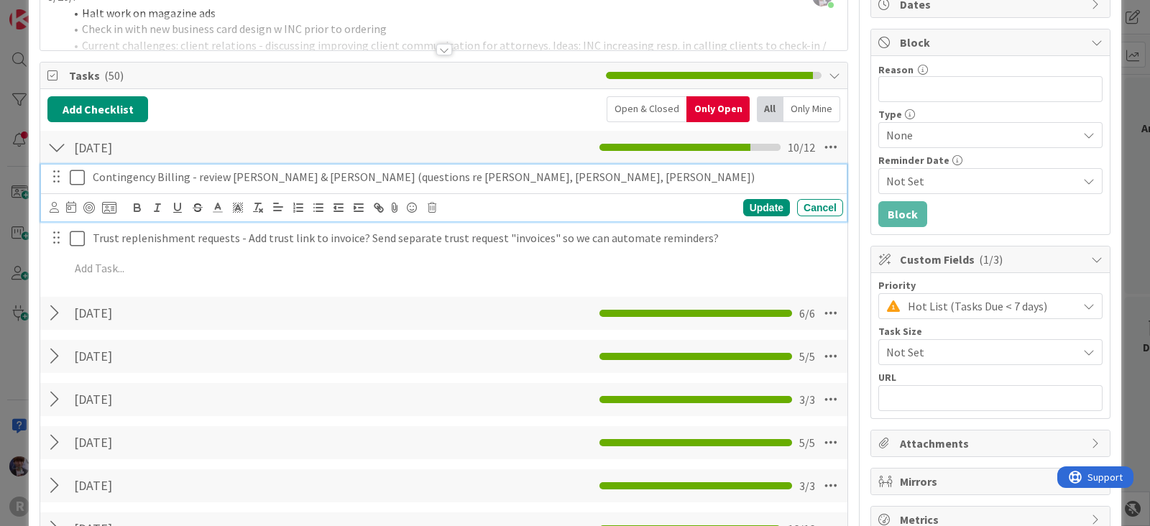
click at [77, 173] on icon at bounding box center [77, 177] width 15 height 17
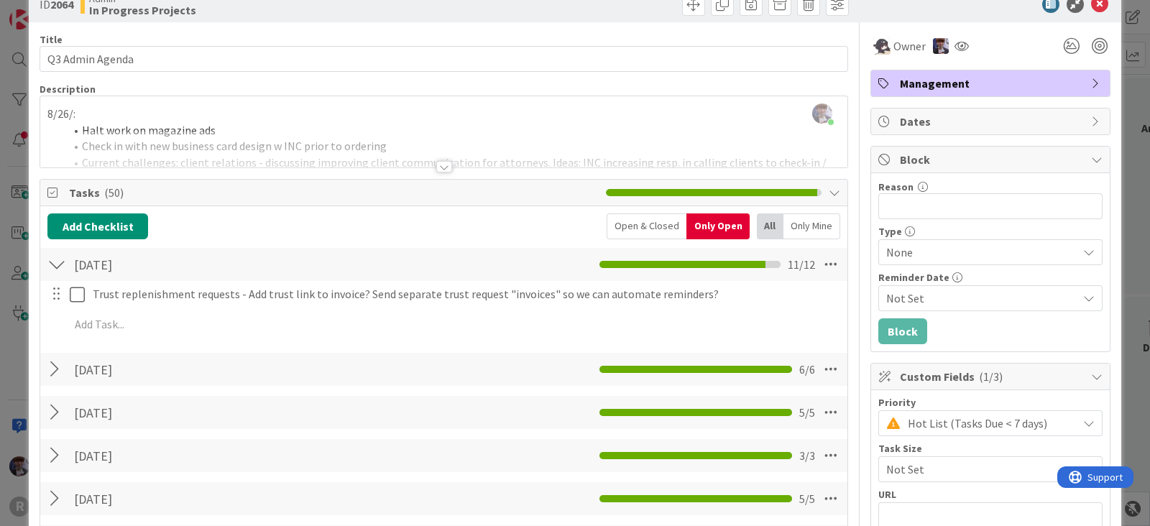
scroll to position [0, 0]
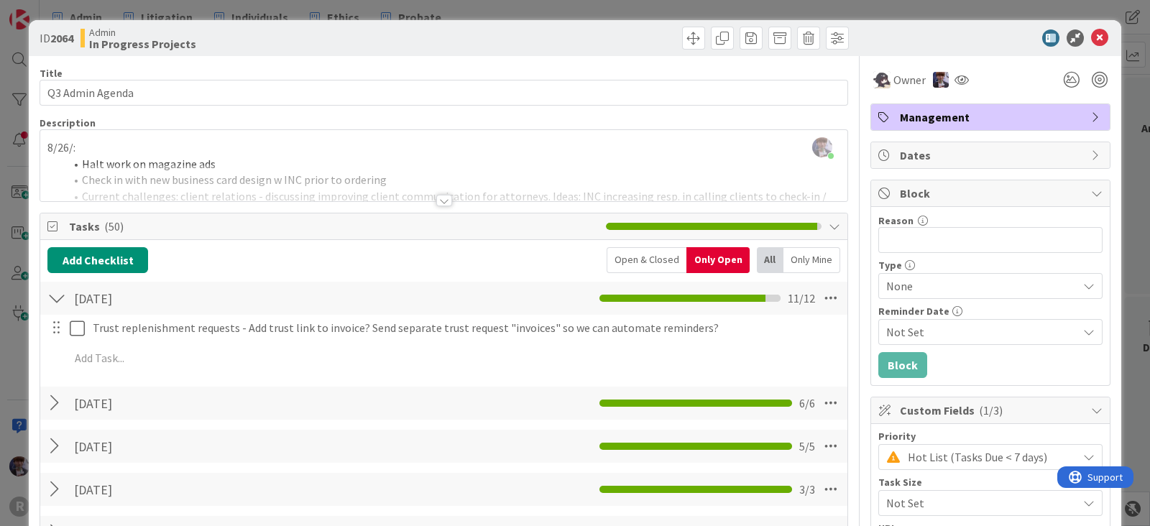
click at [22, 229] on div "ID 2064 Admin In Progress Projects Title 16 / 128 Q3 Admin Agenda Description M…" at bounding box center [575, 263] width 1150 height 526
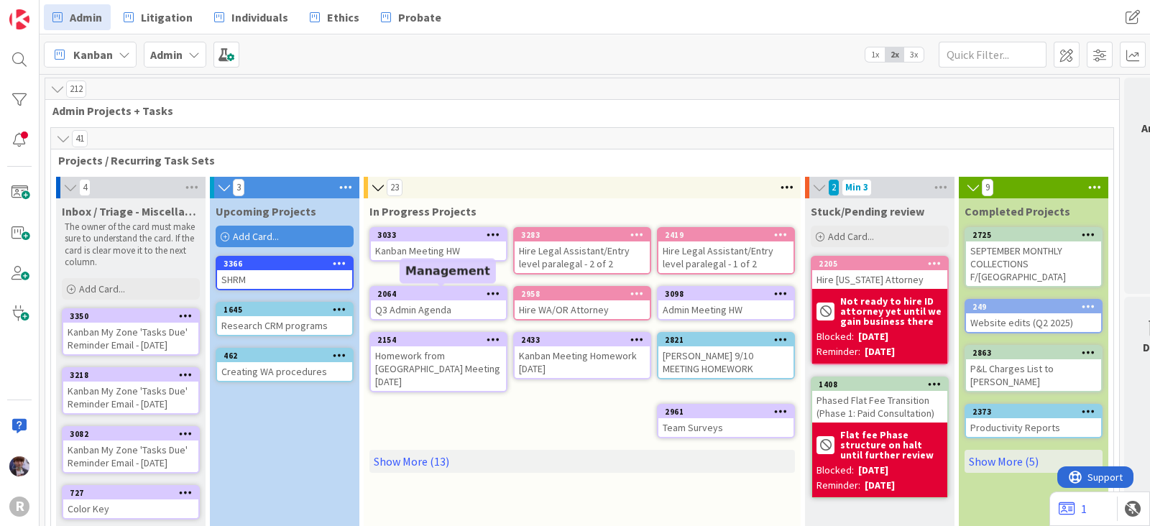
click at [401, 297] on div "2064" at bounding box center [442, 294] width 129 height 10
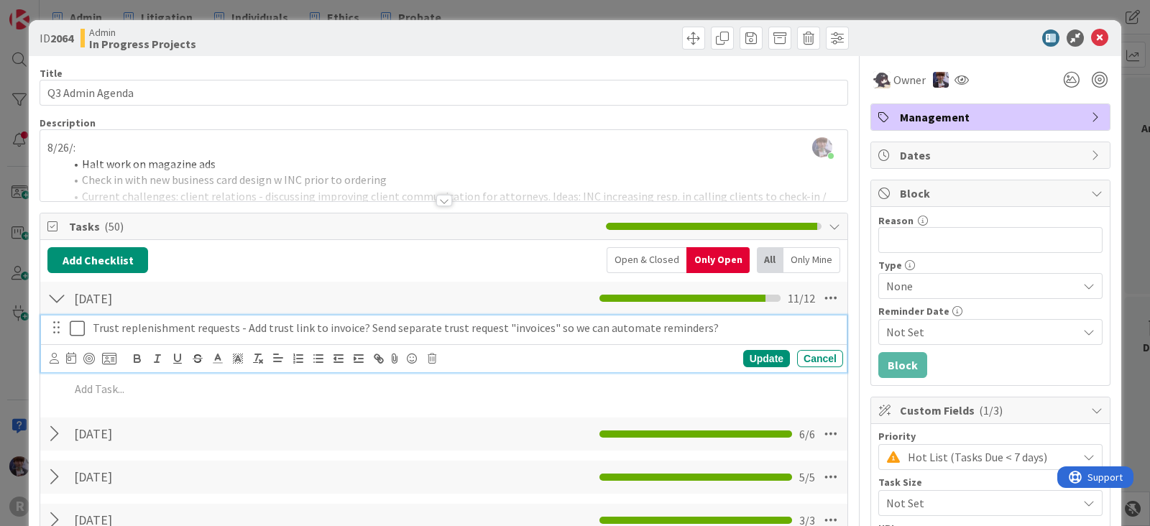
click at [728, 324] on p "Trust replenishment requests - Add trust link to invoice? Send separate trust r…" at bounding box center [465, 328] width 745 height 17
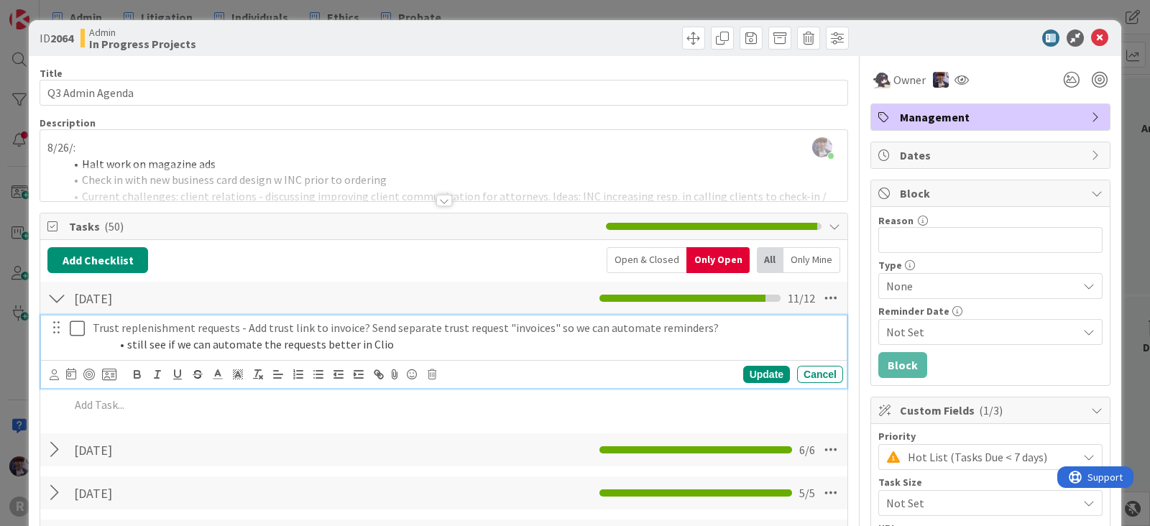
click at [73, 326] on icon at bounding box center [77, 328] width 15 height 17
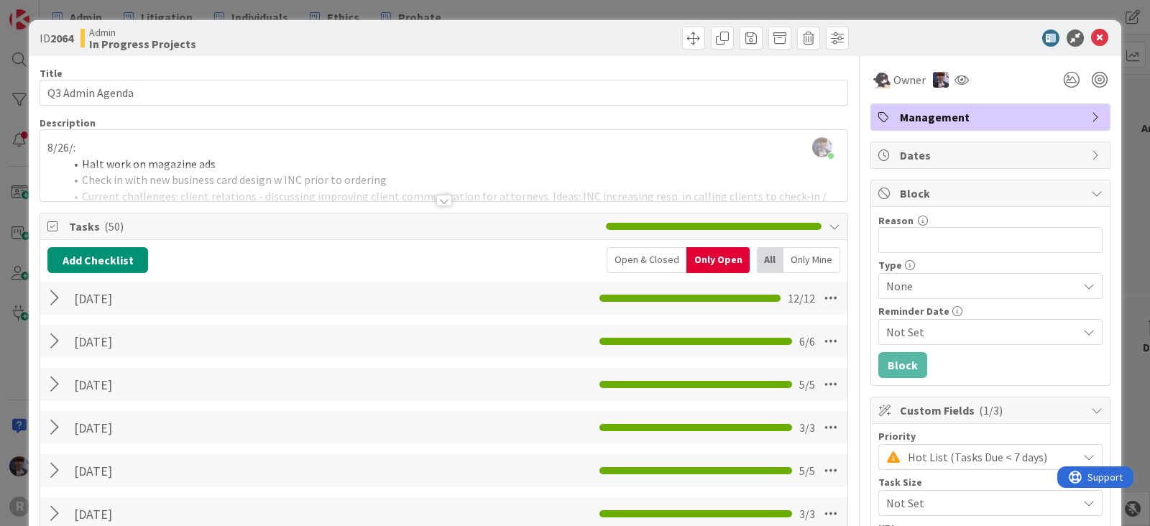
click at [3, 326] on div "ID 2064 Admin In Progress Projects Title 16 / 128 Q3 Admin Agenda Description M…" at bounding box center [575, 263] width 1150 height 526
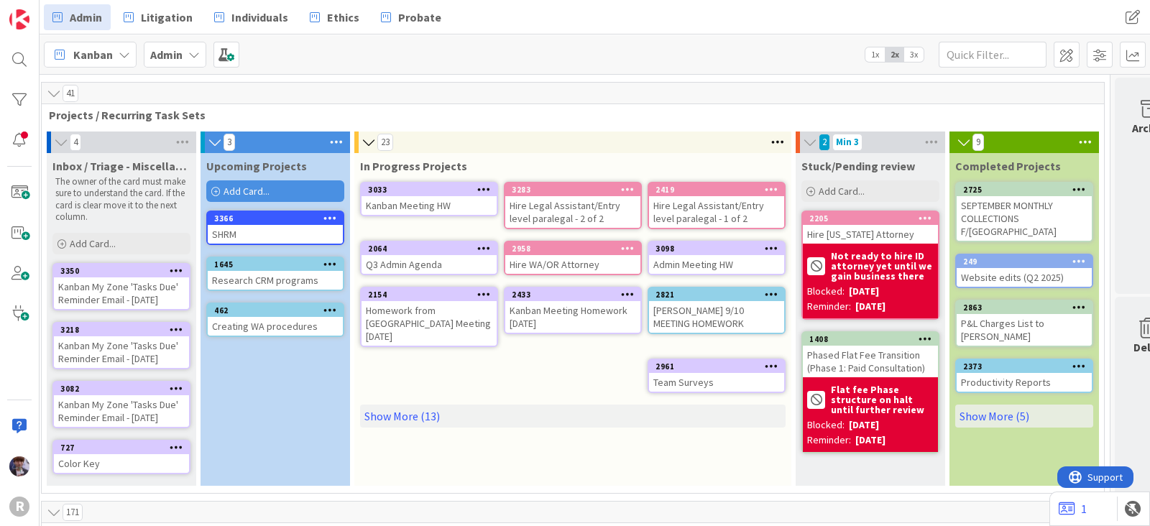
scroll to position [0, 9]
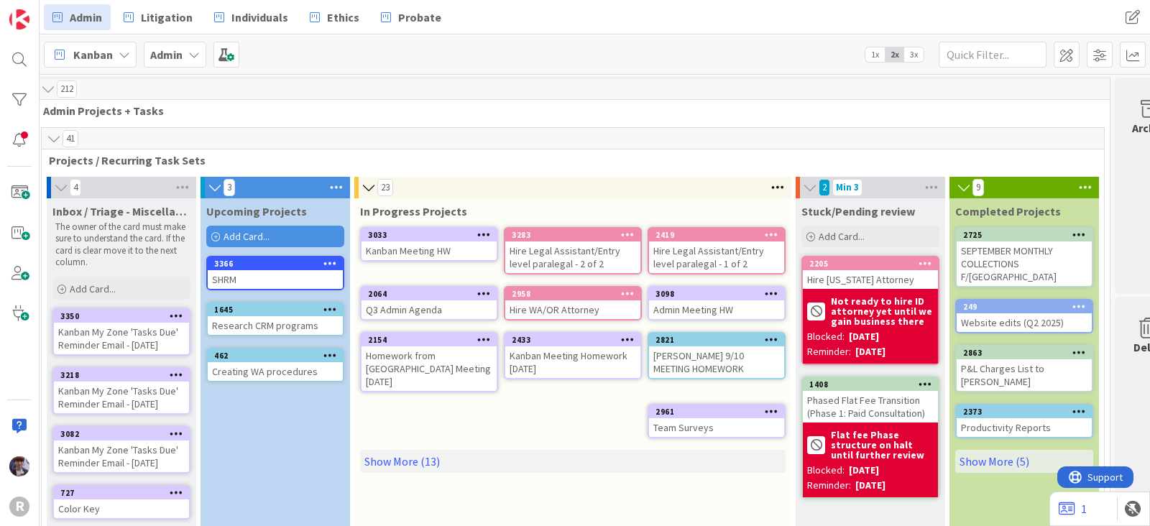
click at [114, 51] on div "Kanban" at bounding box center [90, 55] width 93 height 26
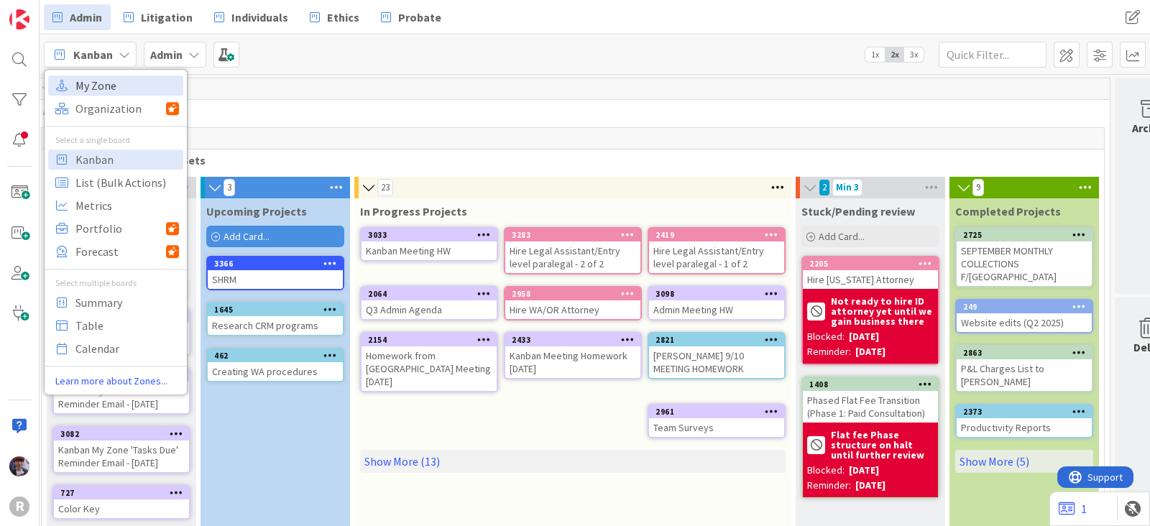
click at [131, 88] on span "My Zone" at bounding box center [128, 86] width 104 height 22
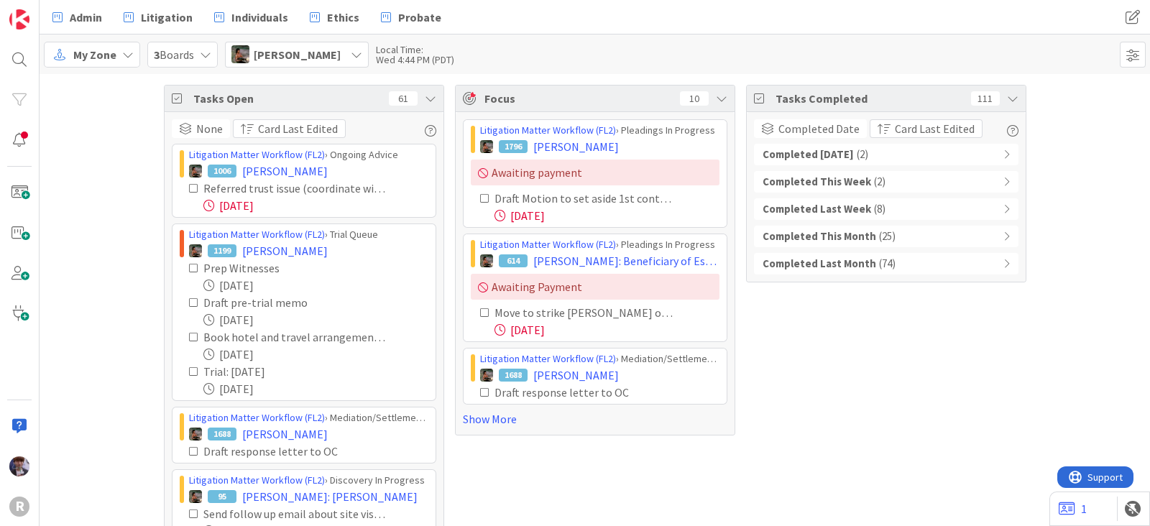
click at [338, 42] on div "Max Whittington" at bounding box center [297, 55] width 144 height 26
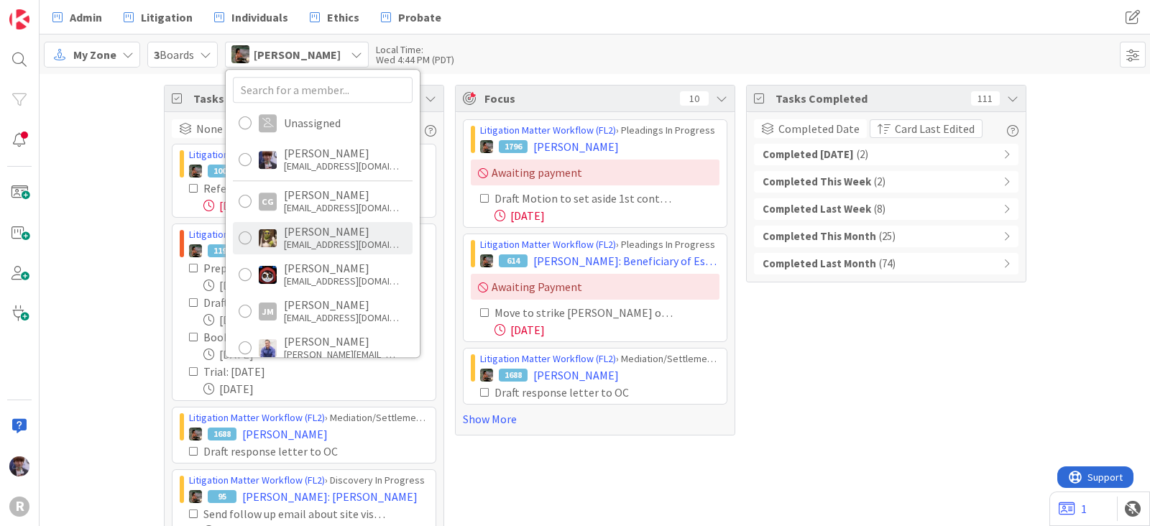
click at [306, 234] on div "Devine Gines" at bounding box center [341, 231] width 115 height 13
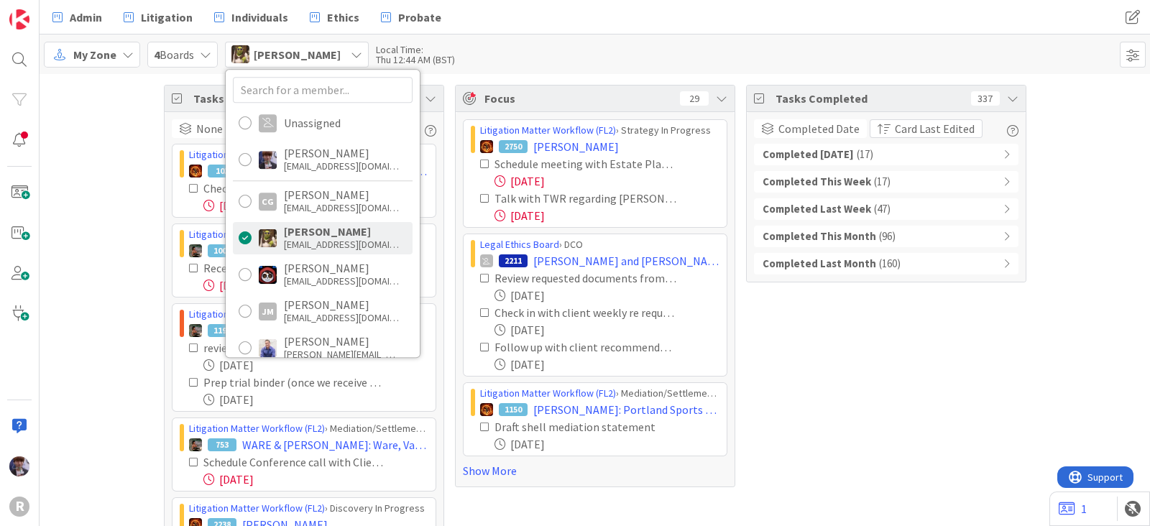
click at [823, 150] on b "Completed Today" at bounding box center [808, 155] width 91 height 17
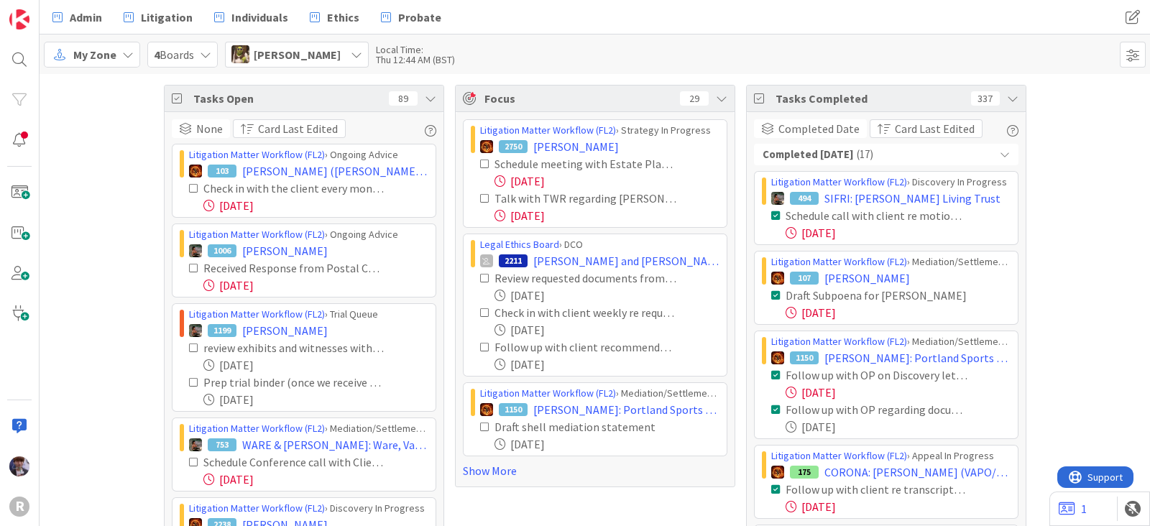
click at [723, 99] on div "Focus 29" at bounding box center [595, 99] width 279 height 27
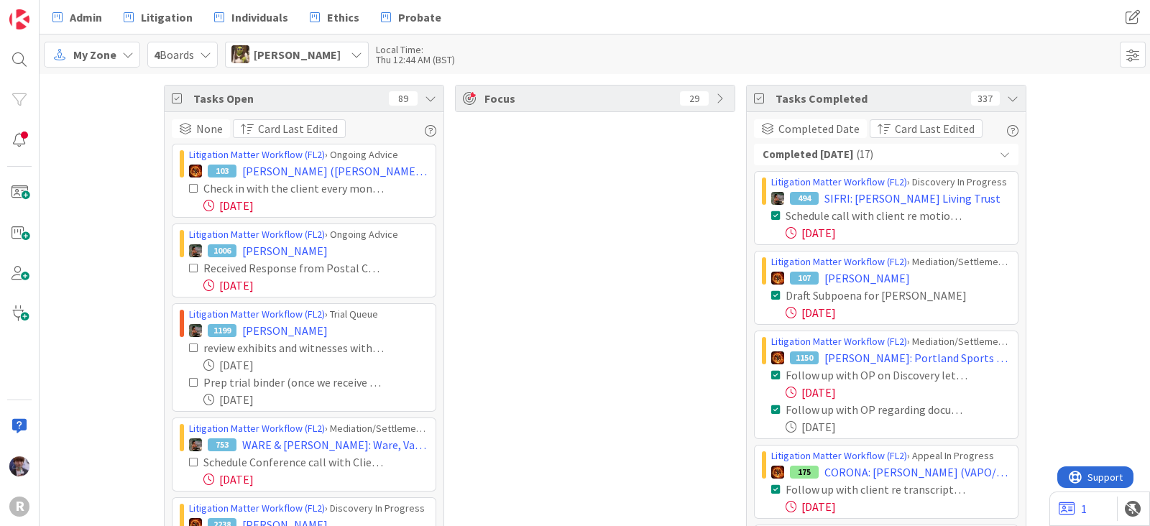
click at [425, 97] on icon at bounding box center [431, 99] width 12 height 12
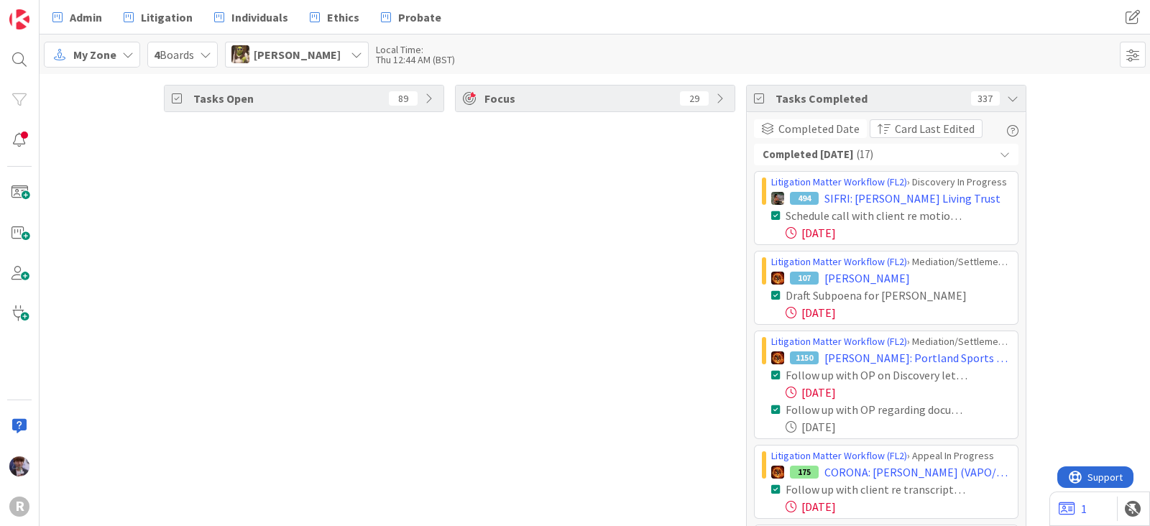
click at [836, 149] on b "Completed Today" at bounding box center [808, 155] width 91 height 17
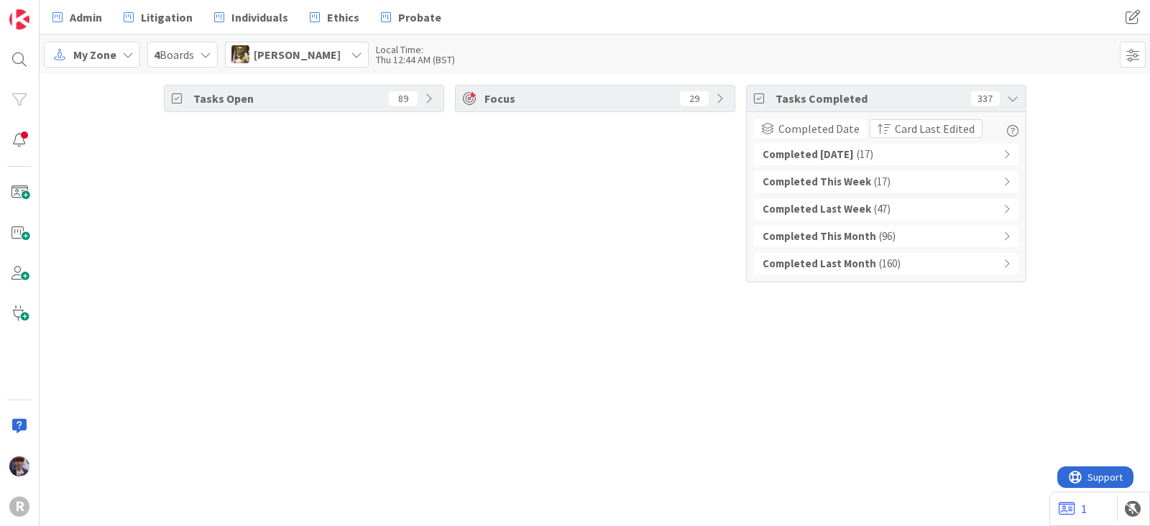
click at [817, 178] on b "Completed This Week" at bounding box center [817, 182] width 109 height 17
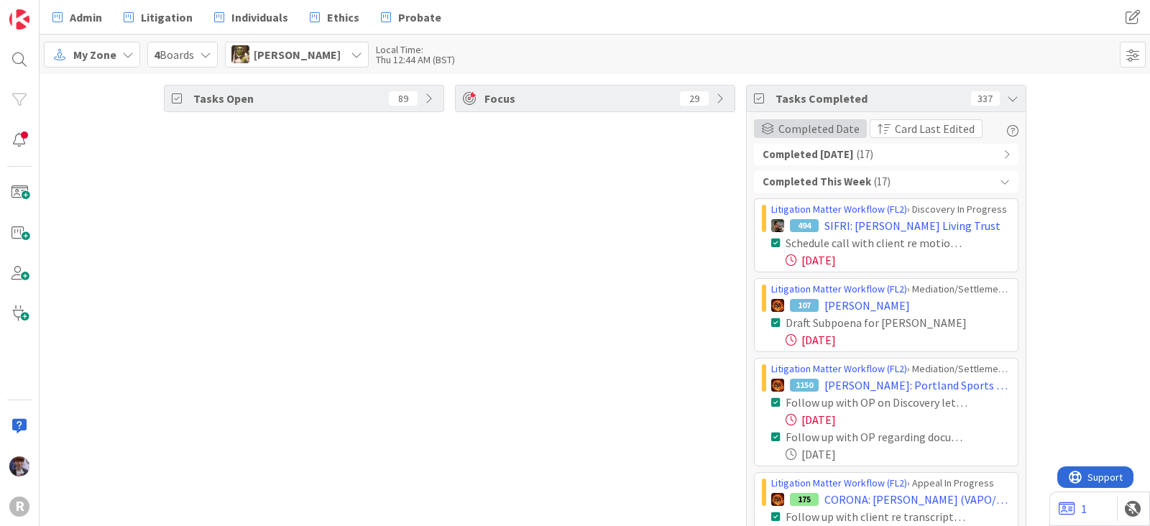
click at [779, 126] on span "Completed Date" at bounding box center [819, 128] width 81 height 17
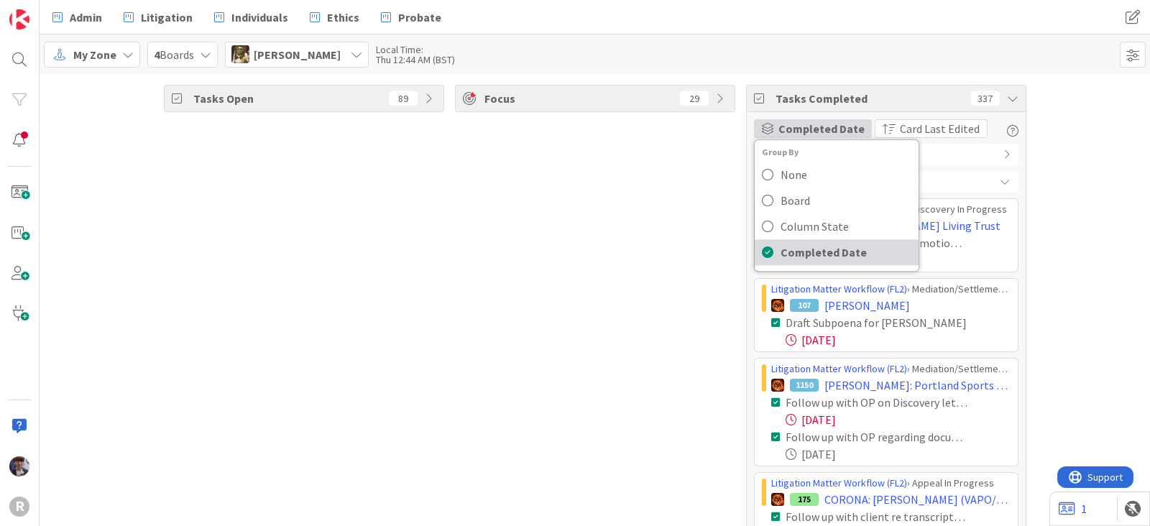
click at [766, 251] on link "Completed Date" at bounding box center [837, 252] width 164 height 26
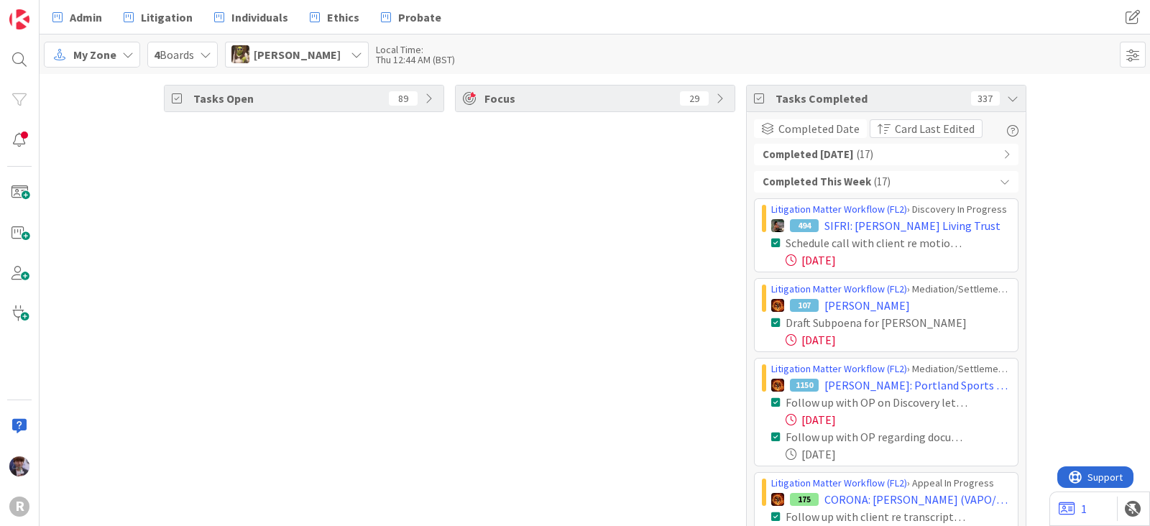
click at [774, 181] on b "Completed This Week" at bounding box center [817, 182] width 109 height 17
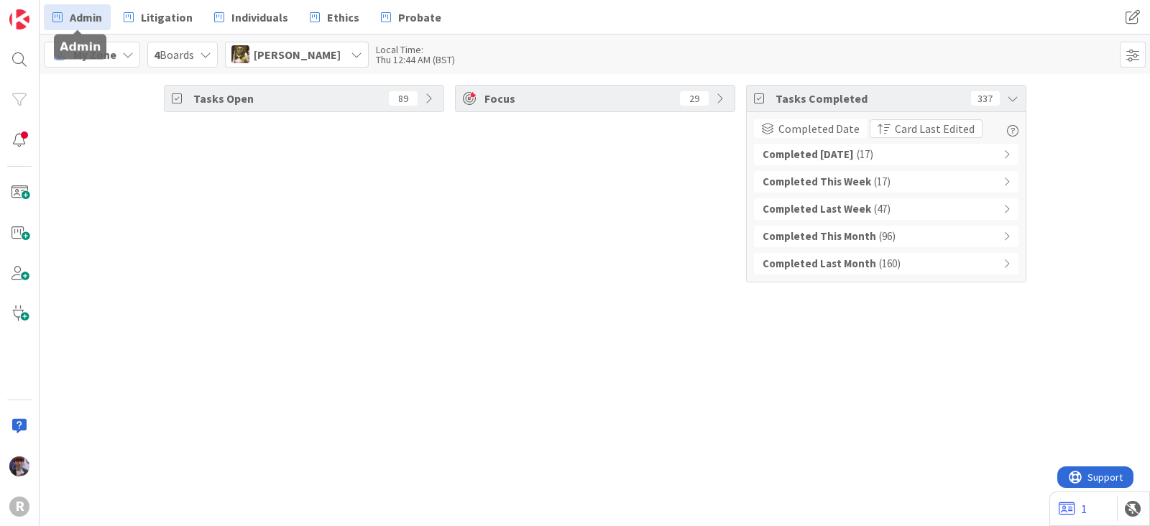
click at [104, 14] on link "Admin" at bounding box center [77, 17] width 67 height 26
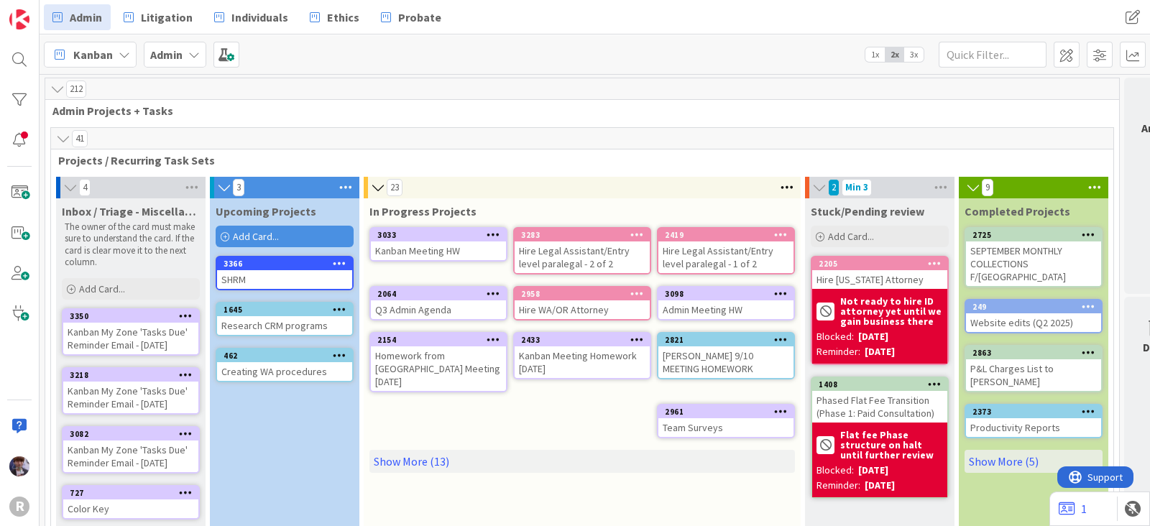
click at [73, 180] on icon at bounding box center [71, 187] width 16 height 14
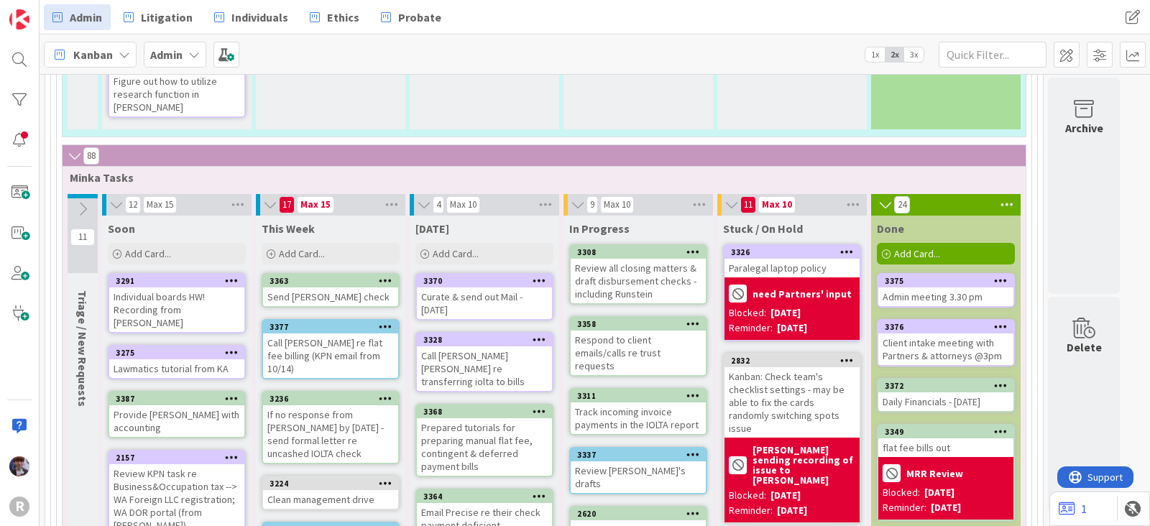
scroll to position [1797, 0]
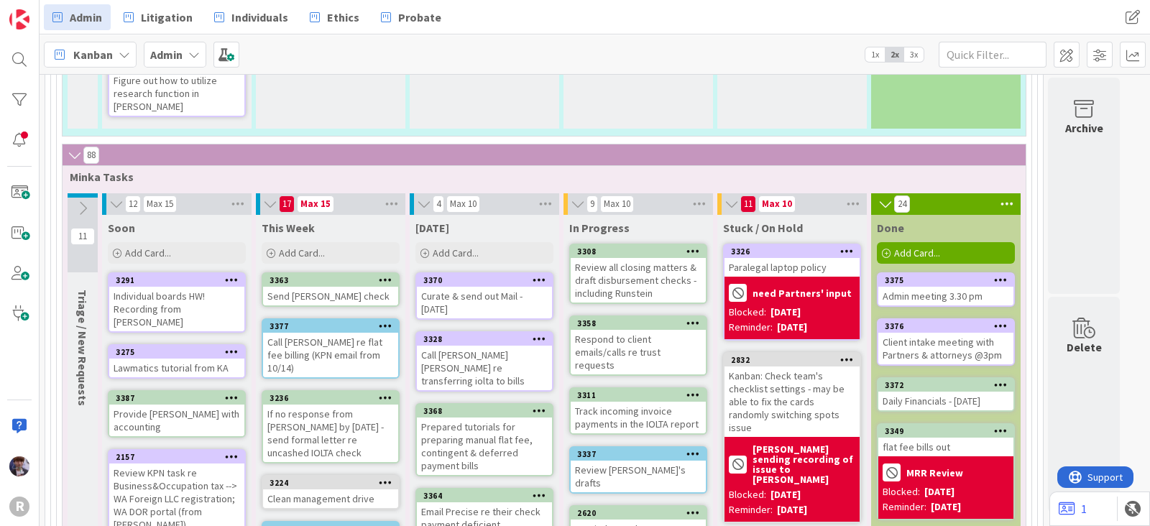
click at [537, 275] on icon at bounding box center [540, 280] width 14 height 10
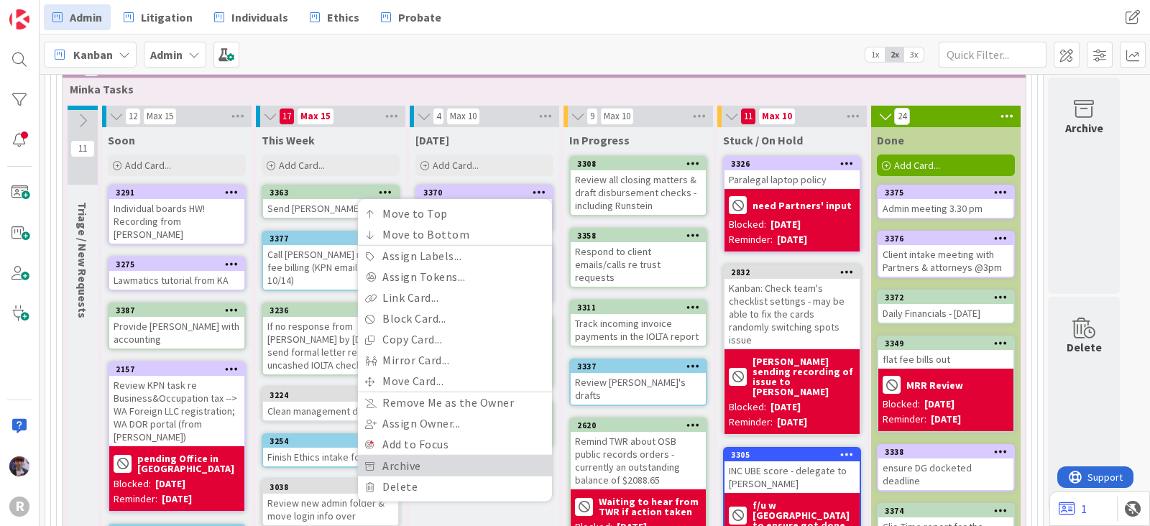
click at [430, 456] on link "Archive" at bounding box center [455, 466] width 194 height 21
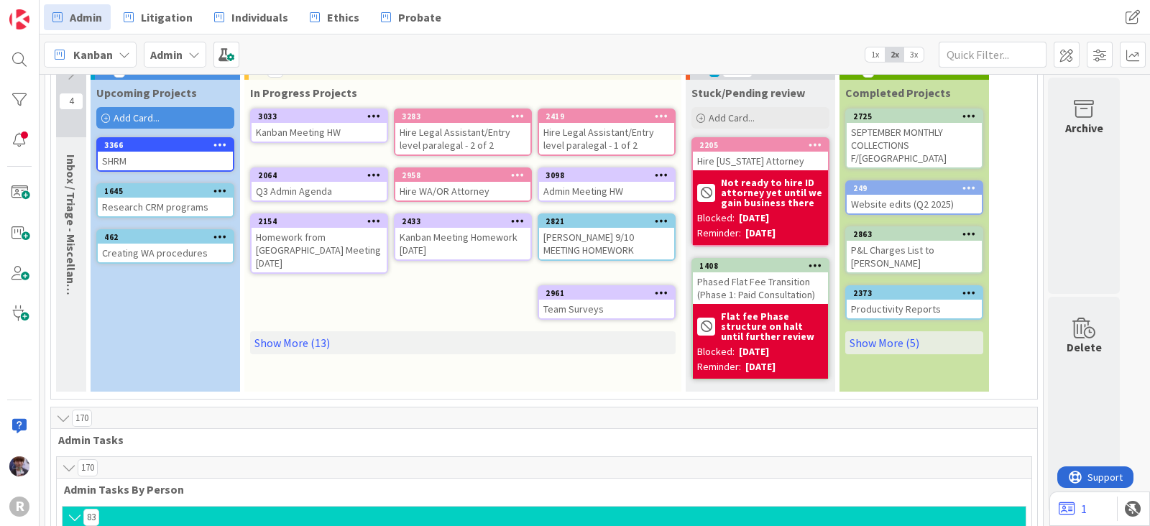
scroll to position [0, 0]
